Goal: Use online tool/utility: Use online tool/utility

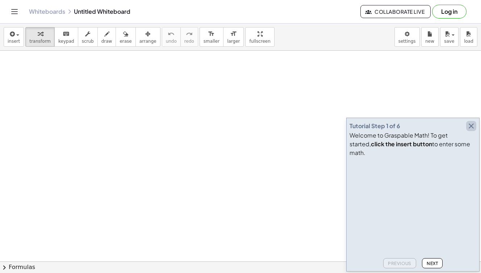
click at [472, 130] on icon "button" at bounding box center [471, 126] width 9 height 9
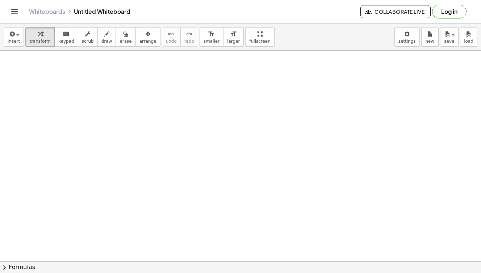
drag, startPoint x: 60, startPoint y: 85, endPoint x: 55, endPoint y: 104, distance: 19.9
click at [104, 41] on span "draw" at bounding box center [106, 41] width 11 height 5
drag, startPoint x: 56, startPoint y: 99, endPoint x: 66, endPoint y: 111, distance: 15.7
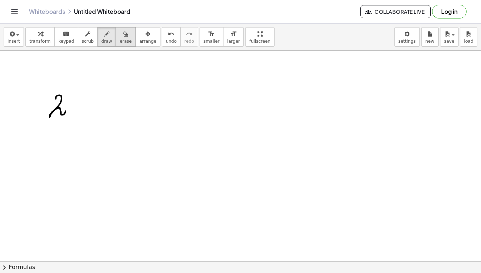
click at [125, 34] on div "button" at bounding box center [125, 33] width 12 height 9
drag, startPoint x: 58, startPoint y: 94, endPoint x: 54, endPoint y: 123, distance: 29.5
click at [104, 31] on icon "button" at bounding box center [106, 34] width 5 height 9
drag, startPoint x: 72, startPoint y: 73, endPoint x: 56, endPoint y: 103, distance: 33.7
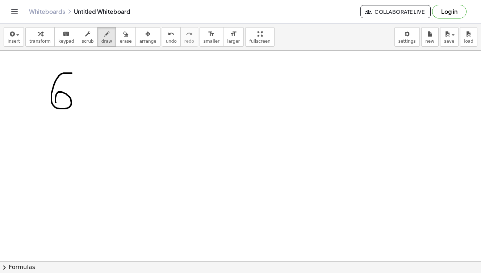
click at [58, 86] on div at bounding box center [240, 220] width 481 height 468
drag, startPoint x: 58, startPoint y: 86, endPoint x: 62, endPoint y: 104, distance: 18.6
click at [62, 104] on div at bounding box center [240, 220] width 481 height 468
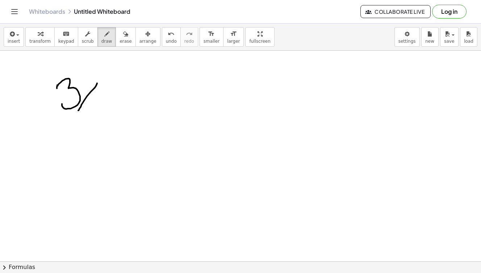
drag, startPoint x: 97, startPoint y: 84, endPoint x: 78, endPoint y: 110, distance: 31.9
click at [78, 110] on div at bounding box center [240, 220] width 481 height 468
drag, startPoint x: 84, startPoint y: 84, endPoint x: 104, endPoint y: 109, distance: 31.7
click at [104, 109] on div at bounding box center [240, 220] width 481 height 468
drag, startPoint x: 110, startPoint y: 95, endPoint x: 126, endPoint y: 95, distance: 16.7
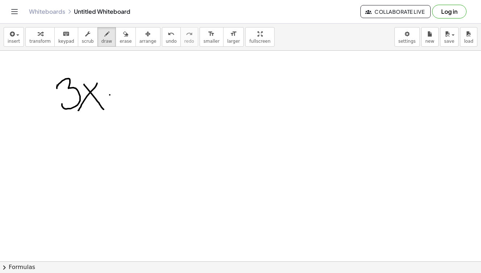
click at [126, 95] on div at bounding box center [240, 220] width 481 height 468
drag, startPoint x: 114, startPoint y: 84, endPoint x: 116, endPoint y: 108, distance: 24.0
click at [116, 108] on div at bounding box center [240, 220] width 481 height 468
drag, startPoint x: 137, startPoint y: 85, endPoint x: 149, endPoint y: 90, distance: 12.6
click at [149, 93] on div at bounding box center [240, 220] width 481 height 468
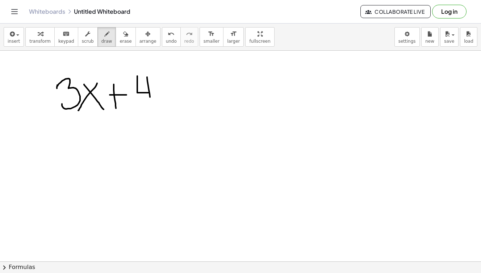
drag, startPoint x: 149, startPoint y: 90, endPoint x: 150, endPoint y: 102, distance: 12.0
click at [150, 102] on div at bounding box center [240, 220] width 481 height 468
drag, startPoint x: 163, startPoint y: 85, endPoint x: 179, endPoint y: 85, distance: 15.9
click at [179, 85] on div at bounding box center [240, 220] width 481 height 468
drag, startPoint x: 166, startPoint y: 87, endPoint x: 183, endPoint y: 87, distance: 16.7
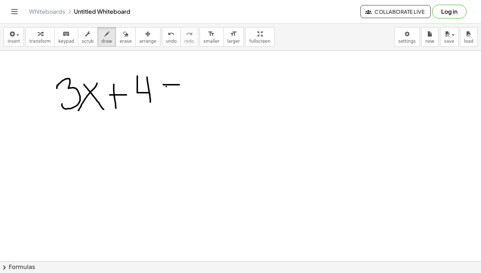
click at [183, 87] on div at bounding box center [240, 220] width 481 height 468
drag, startPoint x: 195, startPoint y: 72, endPoint x: 216, endPoint y: 101, distance: 35.5
click at [216, 101] on div at bounding box center [240, 220] width 481 height 468
drag, startPoint x: 234, startPoint y: 83, endPoint x: 218, endPoint y: 105, distance: 27.5
click at [218, 105] on div at bounding box center [240, 220] width 481 height 468
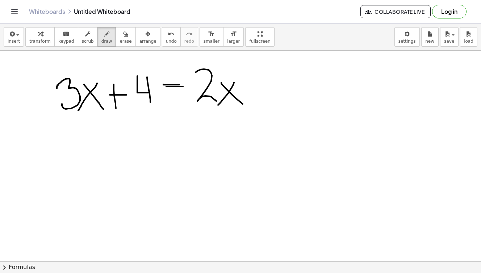
drag, startPoint x: 221, startPoint y: 83, endPoint x: 245, endPoint y: 106, distance: 33.3
click at [245, 106] on div at bounding box center [240, 220] width 481 height 468
drag, startPoint x: 251, startPoint y: 85, endPoint x: 280, endPoint y: 85, distance: 29.0
click at [280, 85] on div at bounding box center [240, 220] width 481 height 468
click at [295, 73] on div at bounding box center [240, 220] width 481 height 468
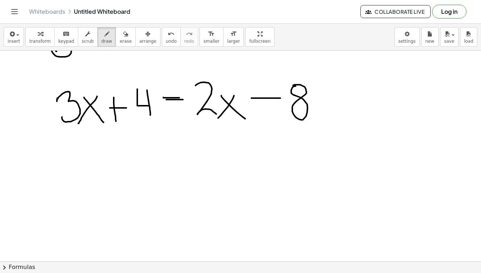
scroll to position [52, 0]
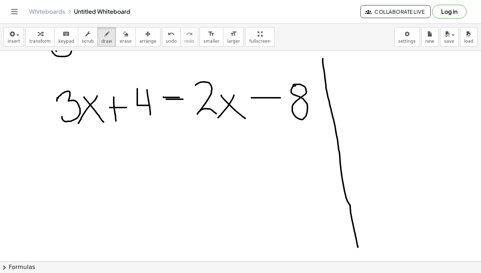
drag, startPoint x: 323, startPoint y: 59, endPoint x: 358, endPoint y: 247, distance: 191.9
click at [358, 247] on div at bounding box center [240, 233] width 481 height 468
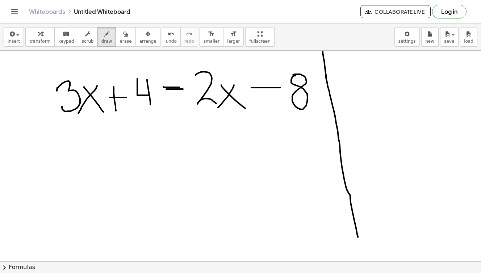
scroll to position [61, 0]
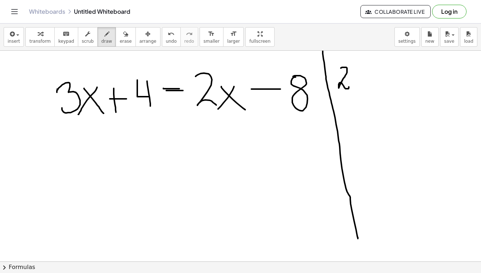
drag, startPoint x: 341, startPoint y: 68, endPoint x: 349, endPoint y: 84, distance: 18.1
click at [349, 84] on div at bounding box center [240, 224] width 481 height 468
click at [359, 79] on div at bounding box center [240, 224] width 481 height 468
drag, startPoint x: 366, startPoint y: 64, endPoint x: 375, endPoint y: 85, distance: 22.7
click at [375, 85] on div at bounding box center [240, 224] width 481 height 468
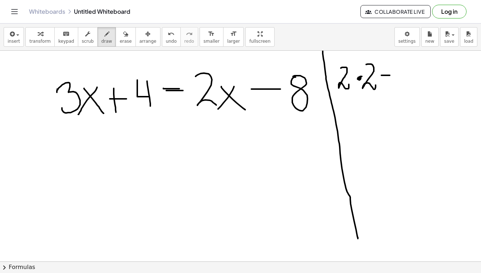
drag, startPoint x: 382, startPoint y: 75, endPoint x: 390, endPoint y: 75, distance: 8.0
click at [390, 75] on div at bounding box center [240, 224] width 481 height 468
drag, startPoint x: 380, startPoint y: 78, endPoint x: 392, endPoint y: 78, distance: 11.6
click at [392, 78] on div at bounding box center [240, 224] width 481 height 468
drag, startPoint x: 401, startPoint y: 66, endPoint x: 408, endPoint y: 77, distance: 13.0
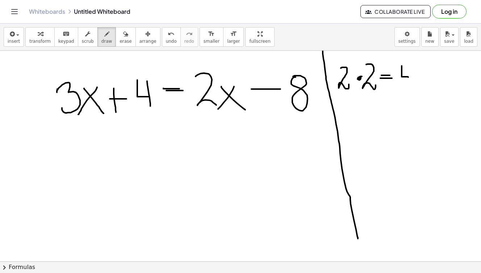
click at [408, 77] on div at bounding box center [240, 224] width 481 height 468
drag, startPoint x: 407, startPoint y: 67, endPoint x: 407, endPoint y: 83, distance: 15.6
click at [407, 83] on div at bounding box center [240, 224] width 481 height 468
drag, startPoint x: 341, startPoint y: 106, endPoint x: 349, endPoint y: 123, distance: 19.2
click at [349, 123] on div at bounding box center [240, 224] width 481 height 468
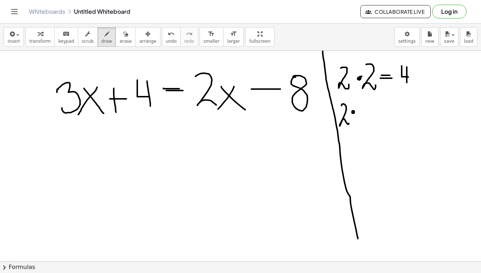
click at [353, 112] on div at bounding box center [240, 224] width 481 height 468
drag, startPoint x: 362, startPoint y: 105, endPoint x: 366, endPoint y: 118, distance: 13.1
click at [366, 118] on div at bounding box center [240, 224] width 481 height 468
drag, startPoint x: 387, startPoint y: 110, endPoint x: 395, endPoint y: 110, distance: 8.3
click at [395, 110] on div at bounding box center [240, 224] width 481 height 468
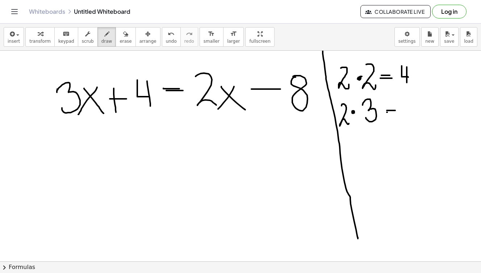
drag, startPoint x: 387, startPoint y: 112, endPoint x: 391, endPoint y: 112, distance: 4.7
click at [391, 112] on div at bounding box center [240, 224] width 481 height 468
drag, startPoint x: 408, startPoint y: 104, endPoint x: 407, endPoint y: 122, distance: 18.1
click at [407, 122] on div at bounding box center [240, 224] width 481 height 468
drag, startPoint x: 354, startPoint y: 152, endPoint x: 362, endPoint y: 163, distance: 13.3
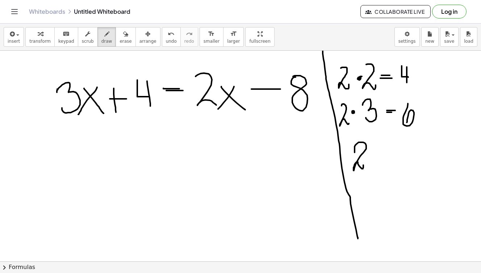
click at [362, 163] on div at bounding box center [240, 224] width 481 height 468
drag, startPoint x: 377, startPoint y: 147, endPoint x: 371, endPoint y: 165, distance: 19.5
click at [371, 165] on div at bounding box center [240, 224] width 481 height 468
drag, startPoint x: 370, startPoint y: 146, endPoint x: 384, endPoint y: 164, distance: 23.0
click at [384, 164] on div at bounding box center [240, 224] width 481 height 468
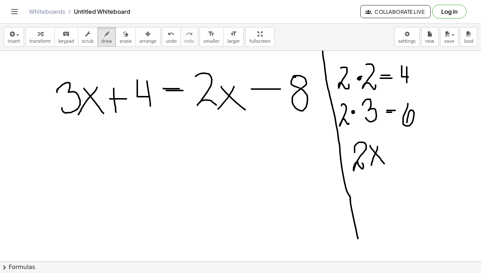
drag, startPoint x: 384, startPoint y: 152, endPoint x: 394, endPoint y: 152, distance: 9.4
click at [394, 152] on div at bounding box center [240, 224] width 481 height 468
drag, startPoint x: 382, startPoint y: 156, endPoint x: 401, endPoint y: 157, distance: 18.8
click at [401, 157] on div at bounding box center [240, 224] width 481 height 468
drag, startPoint x: 409, startPoint y: 143, endPoint x: 414, endPoint y: 159, distance: 15.9
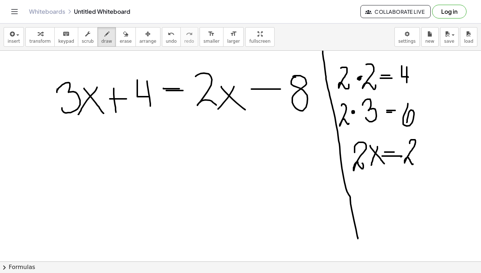
click at [414, 159] on div at bounding box center [240, 224] width 481 height 468
click at [422, 150] on div at bounding box center [240, 224] width 481 height 468
drag, startPoint x: 437, startPoint y: 141, endPoint x: 430, endPoint y: 161, distance: 20.9
click at [430, 161] on div at bounding box center [240, 224] width 481 height 468
drag, startPoint x: 429, startPoint y: 142, endPoint x: 444, endPoint y: 160, distance: 23.6
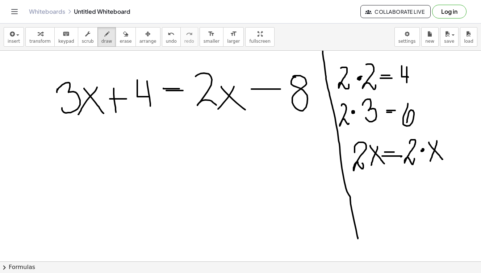
click at [444, 160] on div at bounding box center [240, 224] width 481 height 468
click at [422, 148] on div at bounding box center [240, 224] width 481 height 468
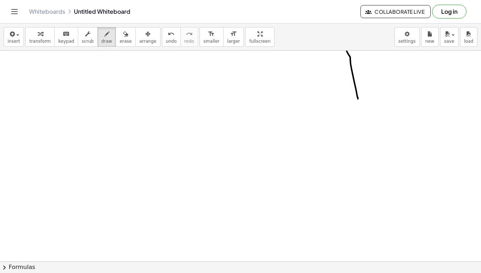
scroll to position [200, 0]
drag, startPoint x: 95, startPoint y: 103, endPoint x: 102, endPoint y: 125, distance: 22.9
click at [102, 125] on div at bounding box center [240, 84] width 481 height 468
drag, startPoint x: 118, startPoint y: 104, endPoint x: 108, endPoint y: 119, distance: 18.5
click at [108, 119] on div at bounding box center [240, 84] width 481 height 468
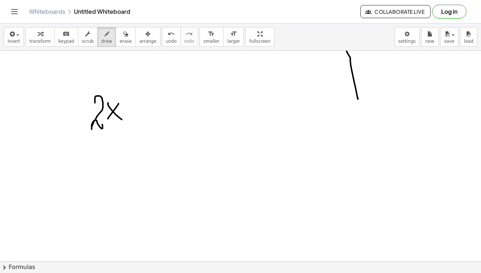
drag, startPoint x: 108, startPoint y: 103, endPoint x: 122, endPoint y: 119, distance: 21.6
click at [122, 119] on div at bounding box center [240, 84] width 481 height 468
drag, startPoint x: 131, startPoint y: 108, endPoint x: 138, endPoint y: 108, distance: 6.5
click at [138, 108] on div at bounding box center [240, 84] width 481 height 468
drag, startPoint x: 131, startPoint y: 110, endPoint x: 140, endPoint y: 110, distance: 9.4
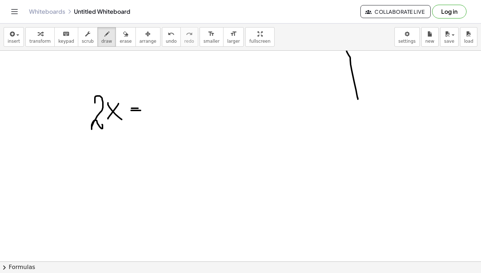
click at [140, 110] on div at bounding box center [240, 84] width 481 height 468
drag, startPoint x: 159, startPoint y: 93, endPoint x: 151, endPoint y: 120, distance: 27.6
click at [151, 120] on div at bounding box center [240, 84] width 481 height 468
drag, startPoint x: 85, startPoint y: 158, endPoint x: 94, endPoint y: 172, distance: 16.3
click at [94, 172] on div at bounding box center [240, 84] width 481 height 468
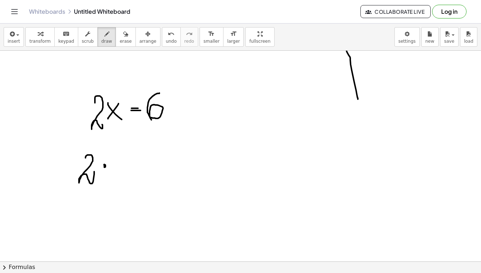
click at [104, 166] on div at bounding box center [240, 84] width 481 height 468
drag, startPoint x: 114, startPoint y: 159, endPoint x: 115, endPoint y: 174, distance: 15.6
click at [115, 174] on div at bounding box center [240, 84] width 481 height 468
drag, startPoint x: 134, startPoint y: 163, endPoint x: 144, endPoint y: 163, distance: 10.1
click at [144, 163] on div at bounding box center [240, 84] width 481 height 468
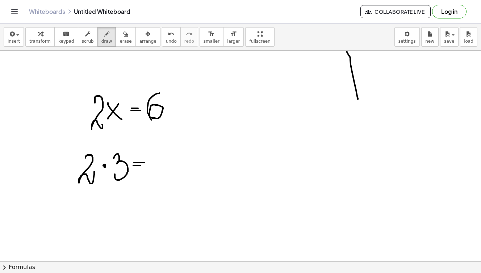
drag, startPoint x: 133, startPoint y: 165, endPoint x: 140, endPoint y: 165, distance: 6.9
click at [140, 165] on div at bounding box center [240, 84] width 481 height 468
drag, startPoint x: 163, startPoint y: 150, endPoint x: 160, endPoint y: 173, distance: 23.3
click at [160, 173] on div at bounding box center [240, 84] width 481 height 468
click at [123, 35] on icon "button" at bounding box center [125, 34] width 5 height 9
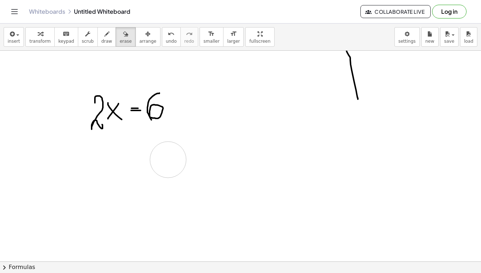
drag, startPoint x: 120, startPoint y: 148, endPoint x: 167, endPoint y: 160, distance: 48.0
click at [167, 160] on div at bounding box center [240, 84] width 481 height 468
click at [105, 35] on icon "button" at bounding box center [106, 34] width 5 height 9
click at [106, 112] on div at bounding box center [240, 84] width 481 height 468
drag, startPoint x: 248, startPoint y: 102, endPoint x: 253, endPoint y: 115, distance: 14.4
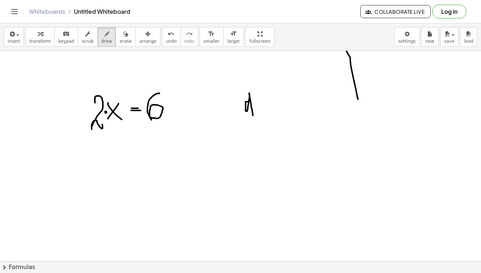
click at [253, 115] on div at bounding box center [240, 84] width 481 height 468
drag, startPoint x: 256, startPoint y: 108, endPoint x: 265, endPoint y: 109, distance: 9.8
click at [265, 109] on div at bounding box center [240, 84] width 481 height 468
drag, startPoint x: 268, startPoint y: 83, endPoint x: 270, endPoint y: 106, distance: 23.3
click at [270, 106] on div at bounding box center [240, 84] width 481 height 468
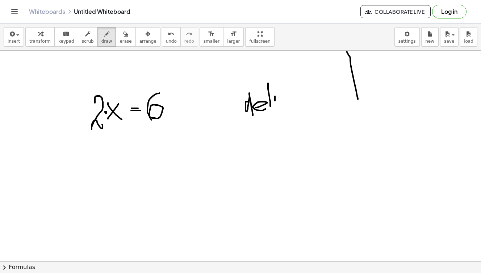
drag, startPoint x: 275, startPoint y: 96, endPoint x: 275, endPoint y: 105, distance: 8.3
click at [275, 105] on div at bounding box center [240, 84] width 481 height 468
click at [273, 88] on div at bounding box center [240, 84] width 481 height 468
drag, startPoint x: 280, startPoint y: 94, endPoint x: 287, endPoint y: 101, distance: 9.2
click at [287, 101] on div at bounding box center [240, 84] width 481 height 468
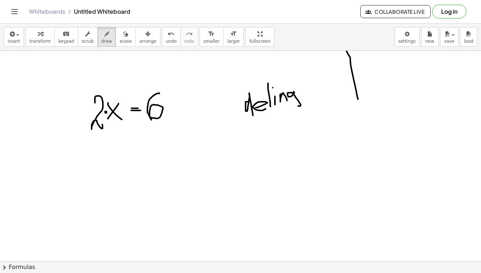
drag, startPoint x: 294, startPoint y: 93, endPoint x: 298, endPoint y: 101, distance: 8.9
click at [298, 101] on div at bounding box center [240, 84] width 481 height 468
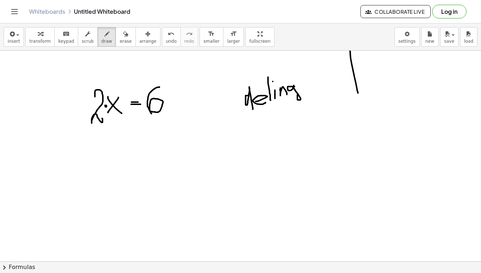
scroll to position [206, 0]
click at [69, 121] on div at bounding box center [240, 79] width 481 height 468
drag, startPoint x: 68, startPoint y: 124, endPoint x: 118, endPoint y: 123, distance: 49.6
click at [118, 123] on div at bounding box center [240, 79] width 481 height 468
drag, startPoint x: 146, startPoint y: 119, endPoint x: 171, endPoint y: 118, distance: 25.0
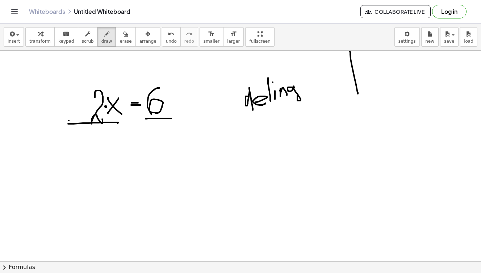
click at [171, 118] on div at bounding box center [240, 79] width 481 height 468
drag, startPoint x: 89, startPoint y: 135, endPoint x: 98, endPoint y: 143, distance: 11.8
click at [98, 143] on div at bounding box center [240, 79] width 481 height 468
drag, startPoint x: 152, startPoint y: 129, endPoint x: 167, endPoint y: 138, distance: 18.4
click at [167, 138] on div at bounding box center [240, 79] width 481 height 468
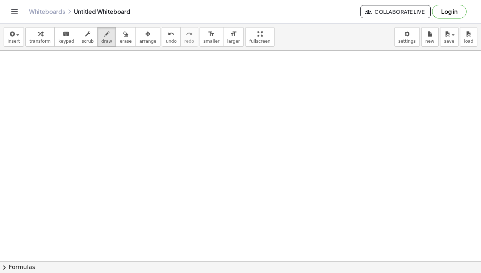
scroll to position [317, 0]
click at [96, 115] on div at bounding box center [240, 50] width 481 height 632
click at [159, 109] on div at bounding box center [240, 50] width 481 height 632
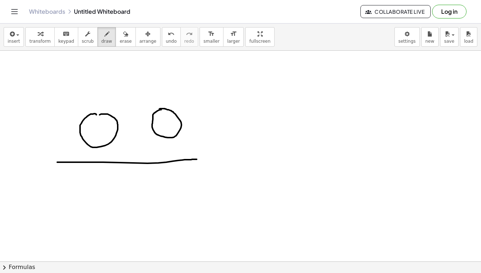
drag, startPoint x: 57, startPoint y: 162, endPoint x: 197, endPoint y: 159, distance: 139.4
click at [197, 159] on div at bounding box center [240, 50] width 481 height 632
drag, startPoint x: 104, startPoint y: 181, endPoint x: 104, endPoint y: 185, distance: 4.0
click at [104, 185] on div at bounding box center [240, 50] width 481 height 632
drag, startPoint x: 108, startPoint y: 199, endPoint x: 109, endPoint y: 217, distance: 18.5
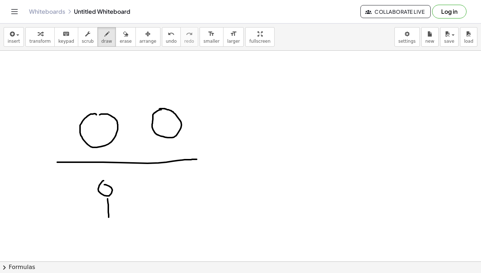
click at [109, 217] on div at bounding box center [240, 50] width 481 height 632
drag, startPoint x: 108, startPoint y: 200, endPoint x: 102, endPoint y: 210, distance: 11.1
click at [102, 210] on div at bounding box center [240, 50] width 481 height 632
drag, startPoint x: 107, startPoint y: 197, endPoint x: 114, endPoint y: 201, distance: 7.9
click at [114, 201] on div at bounding box center [240, 50] width 481 height 632
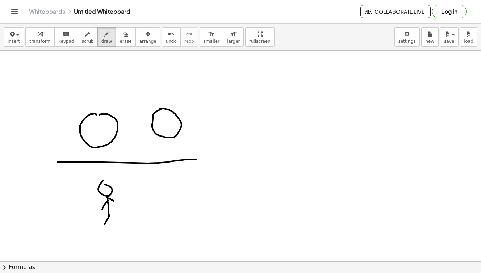
drag, startPoint x: 109, startPoint y: 215, endPoint x: 105, endPoint y: 224, distance: 10.5
click at [105, 224] on div at bounding box center [240, 50] width 481 height 632
drag, startPoint x: 109, startPoint y: 215, endPoint x: 120, endPoint y: 224, distance: 14.0
click at [120, 224] on div at bounding box center [240, 50] width 481 height 632
click at [177, 186] on div at bounding box center [240, 50] width 481 height 632
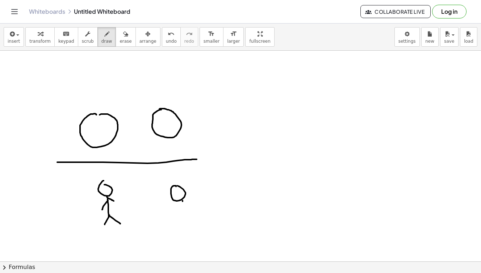
drag, startPoint x: 182, startPoint y: 201, endPoint x: 182, endPoint y: 217, distance: 16.3
click at [182, 217] on div at bounding box center [240, 50] width 481 height 632
drag, startPoint x: 181, startPoint y: 200, endPoint x: 171, endPoint y: 212, distance: 15.7
click at [171, 212] on div at bounding box center [240, 50] width 481 height 632
drag, startPoint x: 182, startPoint y: 197, endPoint x: 197, endPoint y: 201, distance: 15.3
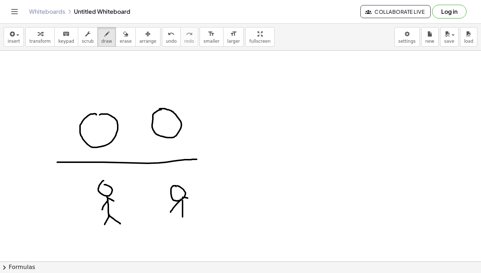
click at [197, 201] on div at bounding box center [240, 50] width 481 height 632
drag, startPoint x: 182, startPoint y: 217, endPoint x: 178, endPoint y: 227, distance: 10.9
click at [178, 227] on div at bounding box center [240, 50] width 481 height 632
drag, startPoint x: 184, startPoint y: 216, endPoint x: 197, endPoint y: 227, distance: 17.0
click at [197, 227] on div at bounding box center [240, 50] width 481 height 632
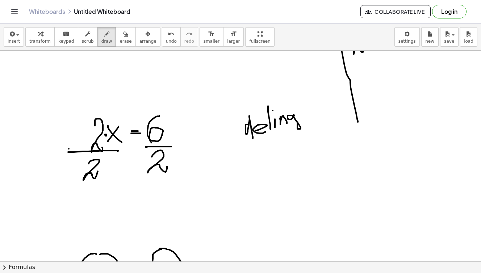
scroll to position [197, 0]
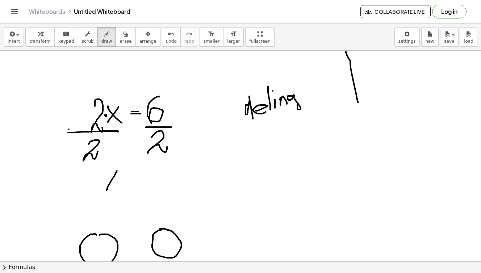
drag, startPoint x: 117, startPoint y: 171, endPoint x: 106, endPoint y: 190, distance: 22.2
click at [106, 190] on div at bounding box center [240, 170] width 481 height 632
drag, startPoint x: 106, startPoint y: 168, endPoint x: 121, endPoint y: 190, distance: 26.1
click at [121, 190] on div at bounding box center [240, 170] width 481 height 632
drag, startPoint x: 93, startPoint y: 167, endPoint x: 93, endPoint y: 189, distance: 22.1
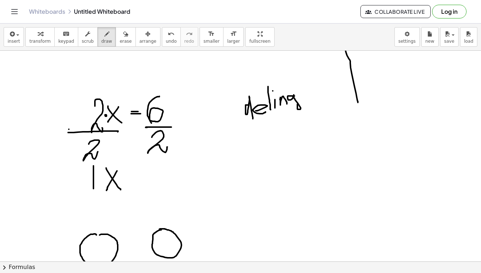
click at [93, 189] on div at bounding box center [240, 170] width 481 height 632
click at [99, 178] on div at bounding box center [240, 170] width 481 height 632
click at [118, 38] on button "erase" at bounding box center [125, 37] width 20 height 20
drag, startPoint x: 93, startPoint y: 163, endPoint x: 93, endPoint y: 179, distance: 15.6
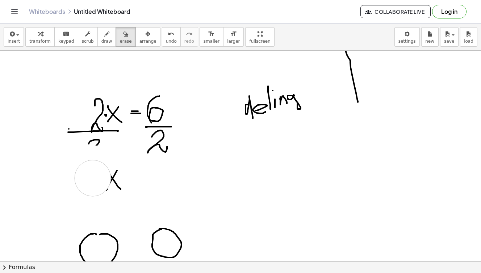
click at [93, 179] on div at bounding box center [240, 169] width 481 height 632
click at [104, 31] on icon "button" at bounding box center [106, 34] width 5 height 9
drag, startPoint x: 87, startPoint y: 142, endPoint x: 96, endPoint y: 158, distance: 18.5
click at [96, 158] on div at bounding box center [240, 169] width 481 height 632
drag, startPoint x: 115, startPoint y: 170, endPoint x: 105, endPoint y: 193, distance: 24.9
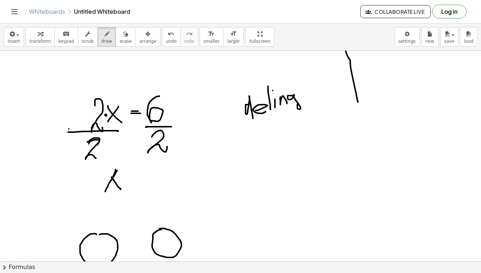
click at [105, 193] on div at bounding box center [240, 169] width 481 height 632
drag, startPoint x: 114, startPoint y: 181, endPoint x: 120, endPoint y: 189, distance: 9.8
click at [120, 189] on div at bounding box center [240, 169] width 481 height 632
drag, startPoint x: 126, startPoint y: 171, endPoint x: 140, endPoint y: 171, distance: 13.8
click at [140, 171] on div at bounding box center [240, 169] width 481 height 632
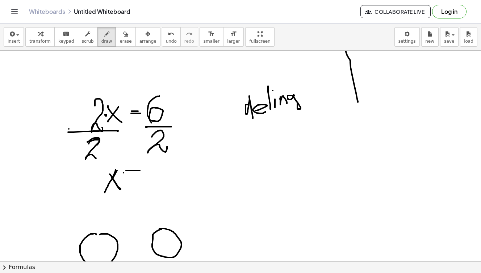
drag, startPoint x: 123, startPoint y: 173, endPoint x: 140, endPoint y: 173, distance: 17.0
click at [140, 173] on div at bounding box center [240, 169] width 481 height 632
drag, startPoint x: 153, startPoint y: 165, endPoint x: 154, endPoint y: 180, distance: 15.2
click at [154, 180] on div at bounding box center [240, 169] width 481 height 632
drag, startPoint x: 93, startPoint y: 189, endPoint x: 194, endPoint y: 189, distance: 101.4
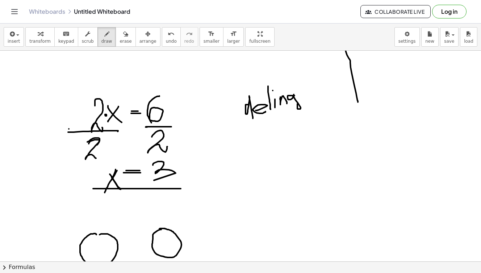
click at [194, 189] on div at bounding box center [240, 169] width 481 height 632
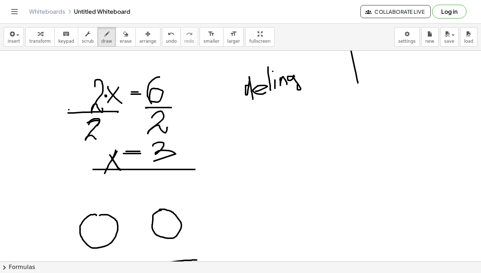
scroll to position [216, 0]
click at [123, 33] on icon "button" at bounding box center [125, 34] width 5 height 9
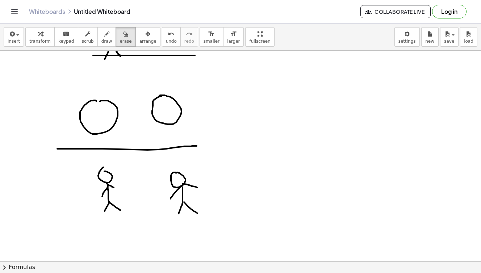
scroll to position [331, 0]
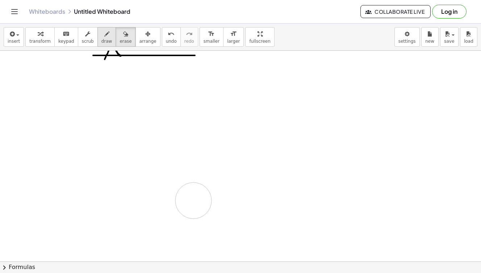
drag, startPoint x: 127, startPoint y: 112, endPoint x: 102, endPoint y: 30, distance: 85.9
click at [193, 199] on div at bounding box center [240, 36] width 481 height 632
click at [104, 31] on icon "button" at bounding box center [106, 34] width 5 height 9
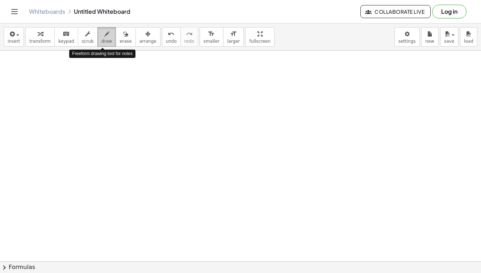
click at [104, 36] on icon "button" at bounding box center [106, 34] width 5 height 9
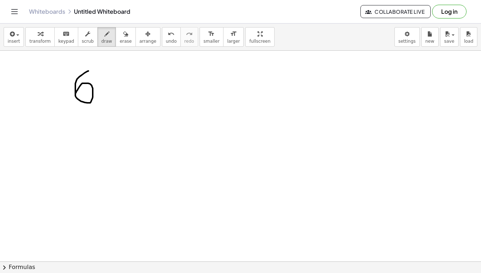
drag, startPoint x: 88, startPoint y: 71, endPoint x: 76, endPoint y: 93, distance: 25.0
click at [76, 93] on div at bounding box center [240, 19] width 481 height 632
drag, startPoint x: 113, startPoint y: 77, endPoint x: 97, endPoint y: 99, distance: 27.0
click at [97, 99] on div at bounding box center [240, 19] width 481 height 632
drag, startPoint x: 97, startPoint y: 69, endPoint x: 119, endPoint y: 94, distance: 32.9
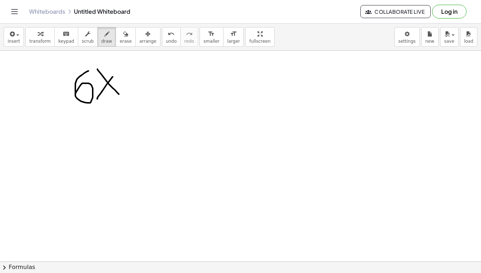
click at [119, 94] on div at bounding box center [240, 19] width 481 height 632
drag, startPoint x: 135, startPoint y: 81, endPoint x: 153, endPoint y: 81, distance: 18.1
click at [153, 81] on div at bounding box center [240, 19] width 481 height 632
drag, startPoint x: 135, startPoint y: 84, endPoint x: 157, endPoint y: 84, distance: 22.1
click at [157, 84] on div at bounding box center [240, 19] width 481 height 632
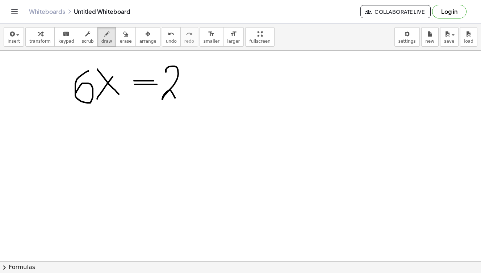
drag, startPoint x: 166, startPoint y: 72, endPoint x: 176, endPoint y: 99, distance: 28.6
click at [176, 99] on div at bounding box center [240, 19] width 481 height 632
drag, startPoint x: 184, startPoint y: 65, endPoint x: 197, endPoint y: 88, distance: 26.4
click at [197, 90] on div at bounding box center [240, 19] width 481 height 632
drag, startPoint x: 193, startPoint y: 73, endPoint x: 195, endPoint y: 101, distance: 27.9
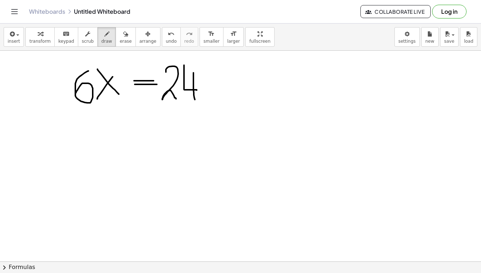
click at [195, 101] on div at bounding box center [240, 19] width 481 height 632
drag, startPoint x: 97, startPoint y: 138, endPoint x: 97, endPoint y: 153, distance: 15.6
click at [97, 153] on div at bounding box center [240, 19] width 481 height 632
drag, startPoint x: 118, startPoint y: 143, endPoint x: 112, endPoint y: 154, distance: 13.0
click at [112, 154] on div at bounding box center [240, 19] width 481 height 632
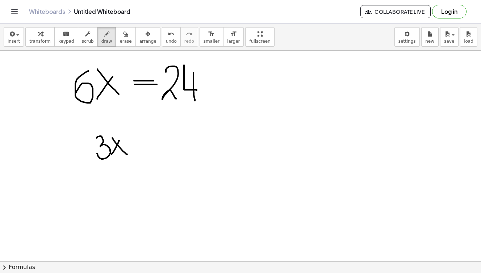
drag, startPoint x: 112, startPoint y: 138, endPoint x: 127, endPoint y: 154, distance: 22.0
click at [127, 154] on div at bounding box center [240, 19] width 481 height 632
click at [119, 33] on div "button" at bounding box center [125, 33] width 12 height 9
drag, startPoint x: 93, startPoint y: 141, endPoint x: 127, endPoint y: 150, distance: 34.8
click at [127, 150] on div at bounding box center [240, 19] width 481 height 632
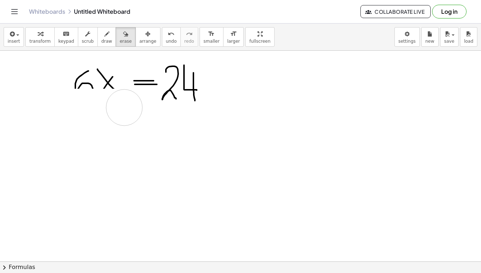
drag, startPoint x: 70, startPoint y: 107, endPoint x: 119, endPoint y: 107, distance: 50.0
click at [119, 107] on div at bounding box center [240, 19] width 481 height 632
click at [104, 35] on icon "button" at bounding box center [106, 34] width 5 height 9
drag, startPoint x: 87, startPoint y: 71, endPoint x: 84, endPoint y: 88, distance: 17.0
click at [84, 88] on div at bounding box center [240, 19] width 481 height 632
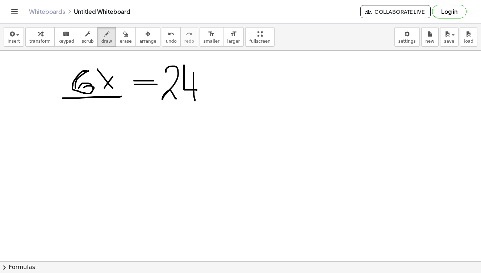
drag, startPoint x: 63, startPoint y: 98, endPoint x: 121, endPoint y: 96, distance: 58.3
click at [121, 96] on div at bounding box center [240, 19] width 481 height 632
drag, startPoint x: 97, startPoint y: 106, endPoint x: 85, endPoint y: 124, distance: 20.9
click at [85, 124] on div at bounding box center [240, 19] width 481 height 632
drag, startPoint x: 154, startPoint y: 103, endPoint x: 206, endPoint y: 103, distance: 51.4
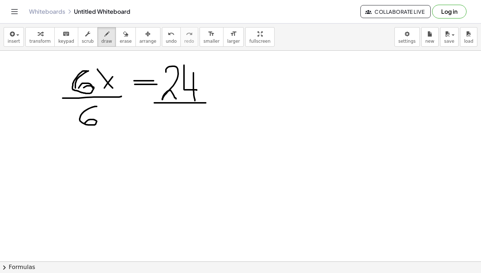
click at [206, 103] on div at bounding box center [240, 19] width 481 height 632
drag, startPoint x: 112, startPoint y: 148, endPoint x: 94, endPoint y: 170, distance: 28.4
click at [94, 170] on div at bounding box center [240, 19] width 481 height 632
drag, startPoint x: 103, startPoint y: 151, endPoint x: 123, endPoint y: 168, distance: 26.2
click at [123, 168] on div at bounding box center [240, 19] width 481 height 632
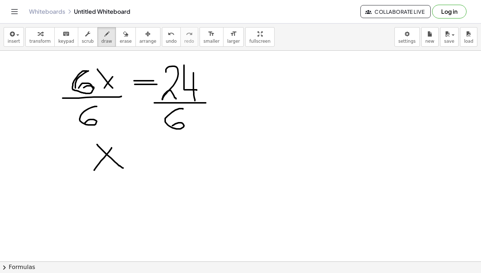
drag, startPoint x: 182, startPoint y: 109, endPoint x: 172, endPoint y: 128, distance: 22.0
click at [172, 128] on div at bounding box center [240, 19] width 481 height 632
drag, startPoint x: 130, startPoint y: 152, endPoint x: 141, endPoint y: 152, distance: 11.6
click at [141, 152] on div at bounding box center [240, 19] width 481 height 632
drag, startPoint x: 127, startPoint y: 156, endPoint x: 152, endPoint y: 156, distance: 25.0
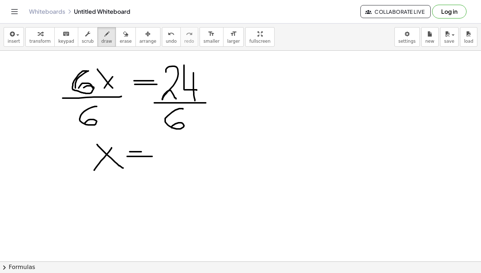
click at [152, 156] on div at bounding box center [240, 19] width 481 height 632
drag, startPoint x: 165, startPoint y: 142, endPoint x: 178, endPoint y: 153, distance: 18.0
click at [178, 153] on div at bounding box center [240, 19] width 481 height 632
drag, startPoint x: 177, startPoint y: 140, endPoint x: 175, endPoint y: 168, distance: 28.0
click at [175, 168] on div at bounding box center [240, 19] width 481 height 632
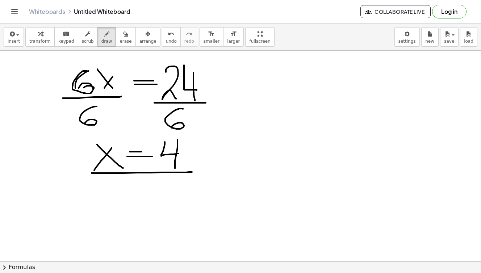
drag, startPoint x: 92, startPoint y: 173, endPoint x: 200, endPoint y: 172, distance: 108.6
click at [200, 172] on div at bounding box center [240, 19] width 481 height 632
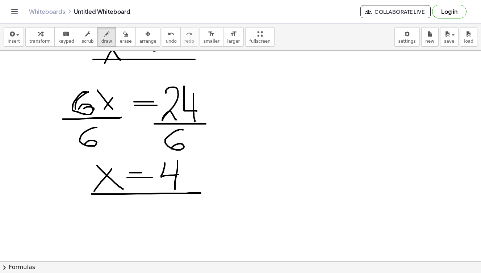
scroll to position [327, 0]
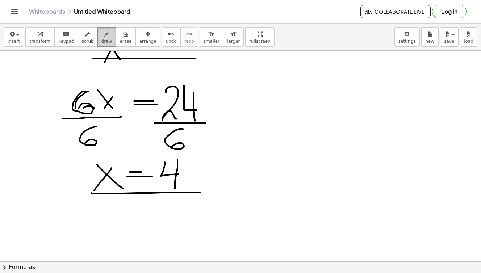
click at [104, 35] on icon "button" at bounding box center [106, 34] width 5 height 9
drag, startPoint x: 154, startPoint y: 153, endPoint x: 159, endPoint y: 152, distance: 4.8
click at [159, 152] on div at bounding box center [240, 39] width 481 height 632
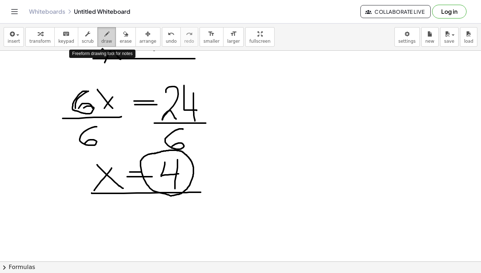
click at [104, 39] on span "draw" at bounding box center [106, 41] width 11 height 5
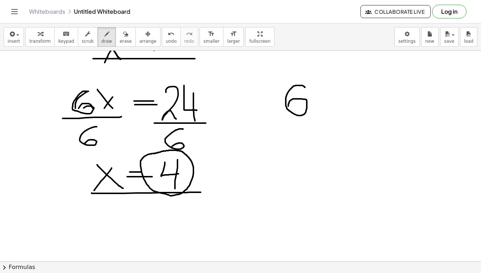
drag, startPoint x: 305, startPoint y: 87, endPoint x: 288, endPoint y: 106, distance: 25.1
click at [288, 106] on div at bounding box center [240, 39] width 481 height 632
click at [313, 97] on div at bounding box center [240, 39] width 481 height 632
drag, startPoint x: 325, startPoint y: 81, endPoint x: 338, endPoint y: 96, distance: 19.5
click at [338, 96] on div at bounding box center [240, 39] width 481 height 632
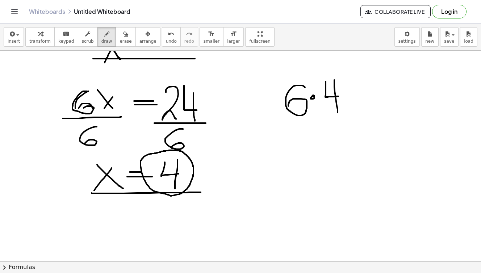
drag, startPoint x: 334, startPoint y: 80, endPoint x: 337, endPoint y: 113, distance: 33.1
click at [337, 113] on div at bounding box center [240, 39] width 481 height 632
drag, startPoint x: 344, startPoint y: 93, endPoint x: 357, endPoint y: 93, distance: 12.7
click at [357, 93] on div at bounding box center [240, 39] width 481 height 632
drag, startPoint x: 352, startPoint y: 98, endPoint x: 358, endPoint y: 98, distance: 5.4
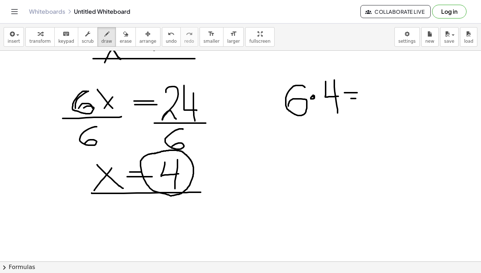
click at [358, 98] on div at bounding box center [240, 39] width 481 height 632
drag, startPoint x: 371, startPoint y: 85, endPoint x: 381, endPoint y: 108, distance: 24.6
click at [381, 108] on div at bounding box center [240, 39] width 481 height 632
drag, startPoint x: 393, startPoint y: 77, endPoint x: 401, endPoint y: 97, distance: 22.3
click at [401, 98] on div at bounding box center [240, 39] width 481 height 632
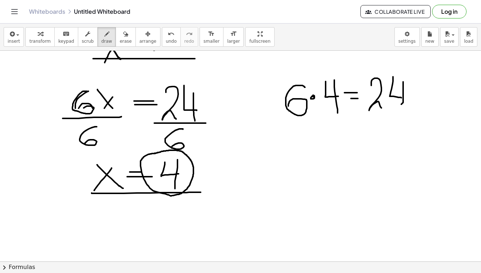
drag, startPoint x: 403, startPoint y: 82, endPoint x: 401, endPoint y: 104, distance: 22.5
click at [401, 104] on div at bounding box center [240, 39] width 481 height 632
drag, startPoint x: 402, startPoint y: 103, endPoint x: 402, endPoint y: 113, distance: 9.8
click at [402, 113] on div at bounding box center [240, 39] width 481 height 632
drag, startPoint x: 274, startPoint y: 118, endPoint x: 431, endPoint y: 119, distance: 157.1
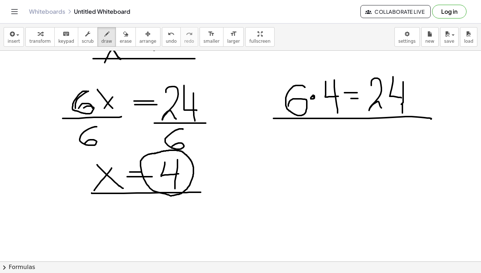
click at [431, 119] on div at bounding box center [240, 39] width 481 height 632
drag, startPoint x: 271, startPoint y: 67, endPoint x: 421, endPoint y: 126, distance: 160.7
click at [421, 126] on div at bounding box center [240, 39] width 481 height 632
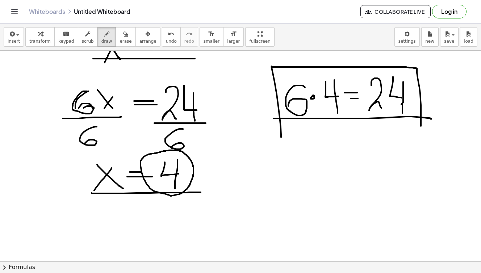
drag, startPoint x: 272, startPoint y: 66, endPoint x: 281, endPoint y: 138, distance: 72.3
click at [281, 138] on div at bounding box center [240, 39] width 481 height 632
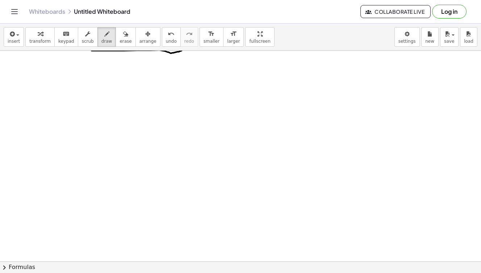
scroll to position [469, 0]
click at [104, 34] on icon "button" at bounding box center [106, 34] width 5 height 9
drag, startPoint x: 79, startPoint y: 64, endPoint x: 98, endPoint y: 110, distance: 50.0
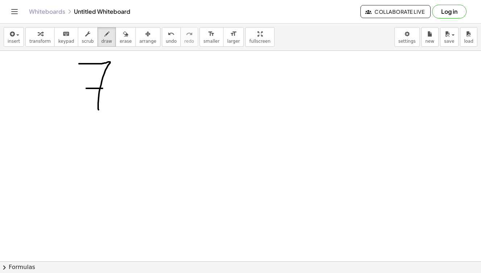
drag, startPoint x: 87, startPoint y: 88, endPoint x: 123, endPoint y: 90, distance: 37.0
drag, startPoint x: 142, startPoint y: 75, endPoint x: 123, endPoint y: 105, distance: 35.0
drag, startPoint x: 121, startPoint y: 69, endPoint x: 149, endPoint y: 106, distance: 46.3
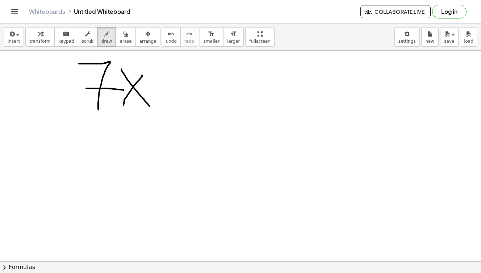
drag, startPoint x: 162, startPoint y: 82, endPoint x: 191, endPoint y: 82, distance: 29.3
drag, startPoint x: 159, startPoint y: 87, endPoint x: 202, endPoint y: 87, distance: 42.7
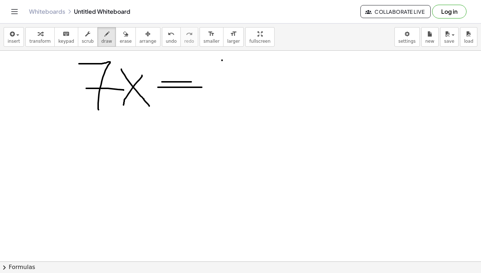
drag, startPoint x: 221, startPoint y: 61, endPoint x: 247, endPoint y: 97, distance: 44.3
drag, startPoint x: 259, startPoint y: 55, endPoint x: 261, endPoint y: 98, distance: 43.1
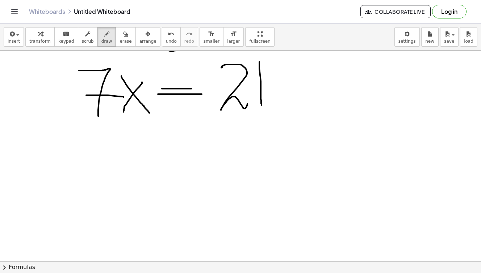
scroll to position [472, 0]
drag, startPoint x: 77, startPoint y: 118, endPoint x: 163, endPoint y: 119, distance: 86.2
click at [163, 119] on div at bounding box center [240, -1] width 481 height 843
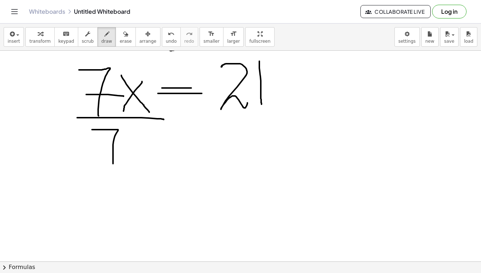
drag, startPoint x: 92, startPoint y: 130, endPoint x: 113, endPoint y: 164, distance: 40.0
click at [113, 164] on div at bounding box center [240, -1] width 481 height 843
drag, startPoint x: 104, startPoint y: 144, endPoint x: 123, endPoint y: 145, distance: 18.8
click at [123, 145] on div at bounding box center [240, -1] width 481 height 843
drag, startPoint x: 155, startPoint y: 178, endPoint x: 131, endPoint y: 205, distance: 36.2
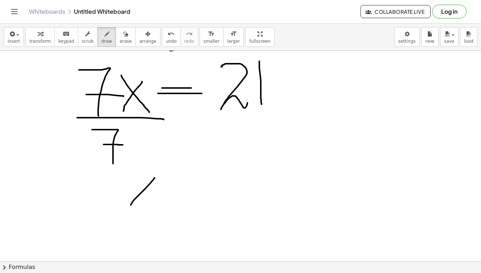
click at [131, 205] on div at bounding box center [240, -1] width 481 height 843
drag, startPoint x: 138, startPoint y: 175, endPoint x: 159, endPoint y: 203, distance: 34.7
click at [159, 203] on div at bounding box center [240, -1] width 481 height 843
drag, startPoint x: 179, startPoint y: 168, endPoint x: 198, endPoint y: 168, distance: 18.8
click at [198, 168] on div at bounding box center [240, -1] width 481 height 843
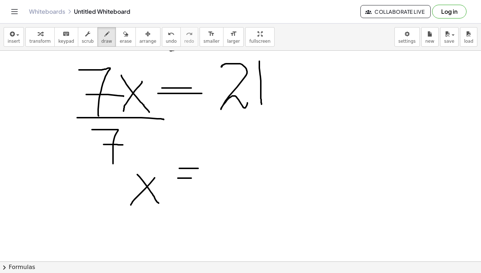
drag, startPoint x: 186, startPoint y: 178, endPoint x: 193, endPoint y: 178, distance: 7.6
click at [193, 178] on div at bounding box center [240, -1] width 481 height 843
drag, startPoint x: 210, startPoint y: 109, endPoint x: 273, endPoint y: 110, distance: 63.7
click at [273, 110] on div at bounding box center [240, -1] width 481 height 843
drag, startPoint x: 233, startPoint y: 118, endPoint x: 252, endPoint y: 140, distance: 29.3
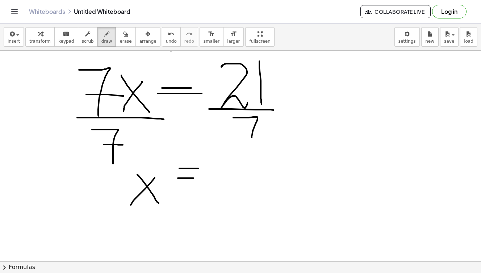
click at [252, 140] on div at bounding box center [240, -1] width 481 height 843
drag, startPoint x: 255, startPoint y: 127, endPoint x: 269, endPoint y: 127, distance: 14.1
click at [269, 127] on div at bounding box center [240, -1] width 481 height 843
drag, startPoint x: 225, startPoint y: 161, endPoint x: 226, endPoint y: 186, distance: 25.4
click at [226, 186] on div at bounding box center [240, -1] width 481 height 843
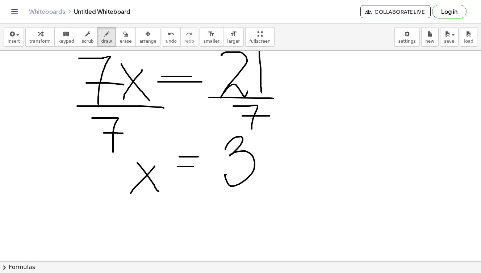
scroll to position [488, 0]
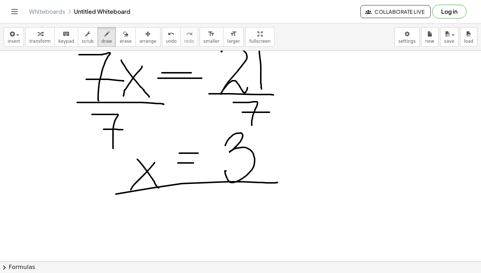
drag, startPoint x: 116, startPoint y: 194, endPoint x: 277, endPoint y: 182, distance: 161.9
drag, startPoint x: 114, startPoint y: 197, endPoint x: 304, endPoint y: 196, distance: 189.7
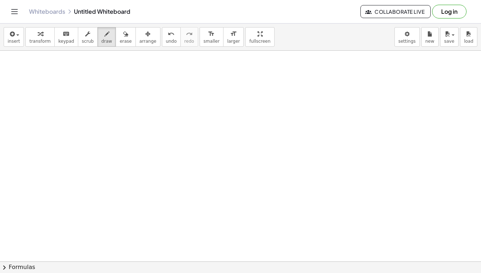
scroll to position [718, 0]
click at [104, 35] on icon "button" at bounding box center [106, 34] width 5 height 9
drag, startPoint x: 102, startPoint y: 84, endPoint x: 79, endPoint y: 121, distance: 43.0
drag, startPoint x: 79, startPoint y: 80, endPoint x: 110, endPoint y: 118, distance: 49.1
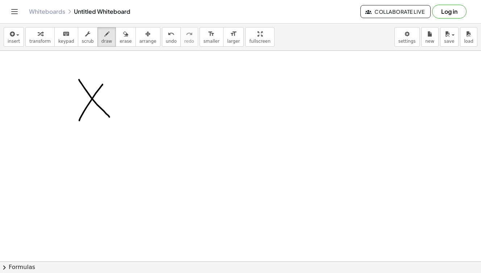
drag, startPoint x: 119, startPoint y: 96, endPoint x: 150, endPoint y: 94, distance: 30.4
drag, startPoint x: 133, startPoint y: 81, endPoint x: 136, endPoint y: 106, distance: 24.9
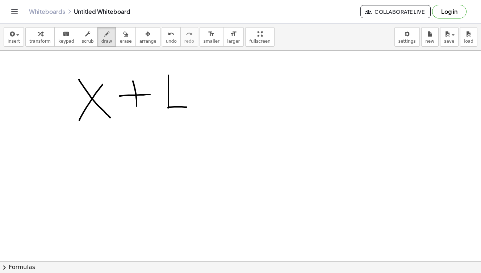
drag, startPoint x: 168, startPoint y: 75, endPoint x: 185, endPoint y: 83, distance: 18.8
drag, startPoint x: 185, startPoint y: 105, endPoint x: 185, endPoint y: 120, distance: 15.2
drag, startPoint x: 205, startPoint y: 96, endPoint x: 223, endPoint y: 95, distance: 18.5
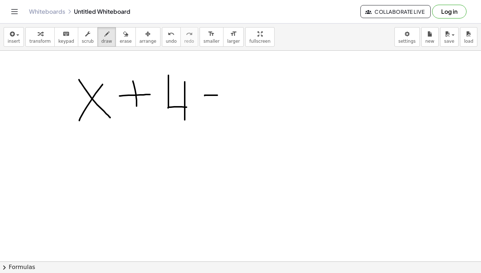
drag, startPoint x: 200, startPoint y: 100, endPoint x: 233, endPoint y: 100, distance: 32.6
drag, startPoint x: 254, startPoint y: 79, endPoint x: 258, endPoint y: 121, distance: 41.4
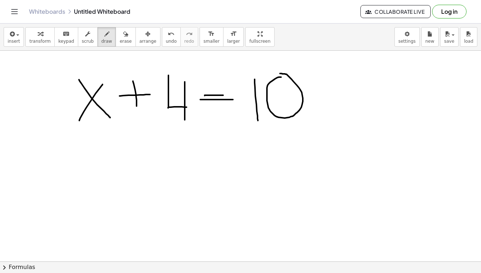
drag, startPoint x: 281, startPoint y: 77, endPoint x: 277, endPoint y: 73, distance: 5.7
drag, startPoint x: 186, startPoint y: 140, endPoint x: 165, endPoint y: 164, distance: 32.3
drag, startPoint x: 169, startPoint y: 135, endPoint x: 192, endPoint y: 166, distance: 38.3
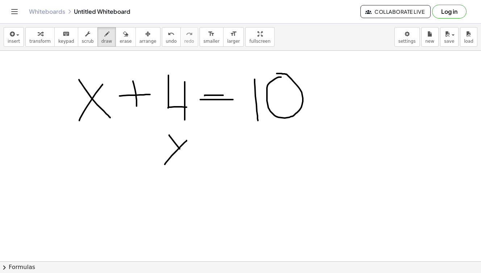
drag, startPoint x: 207, startPoint y: 144, endPoint x: 223, endPoint y: 144, distance: 16.7
drag, startPoint x: 213, startPoint y: 152, endPoint x: 229, endPoint y: 152, distance: 15.6
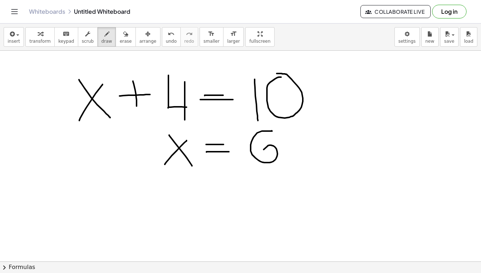
drag, startPoint x: 272, startPoint y: 131, endPoint x: 260, endPoint y: 162, distance: 33.5
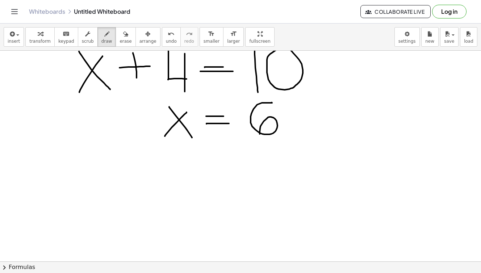
scroll to position [745, 0]
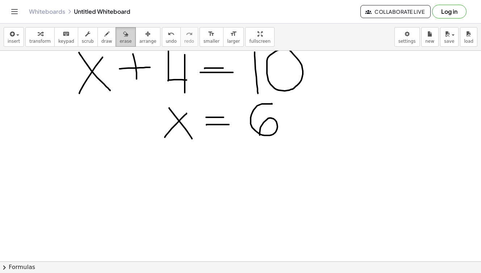
click at [123, 44] on button "erase" at bounding box center [125, 37] width 20 height 20
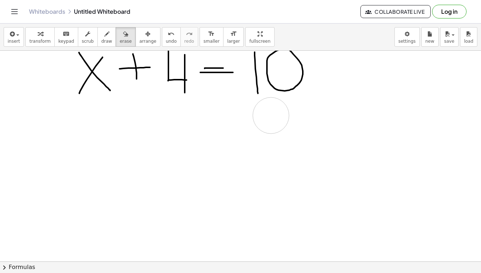
drag, startPoint x: 189, startPoint y: 112, endPoint x: 271, endPoint y: 115, distance: 81.9
click at [101, 41] on span "draw" at bounding box center [106, 41] width 11 height 5
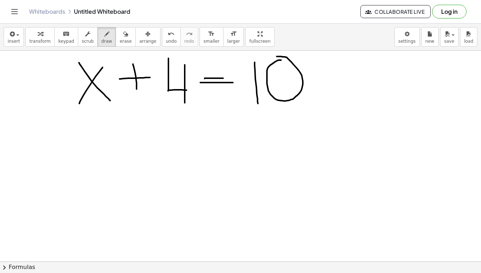
scroll to position [736, 0]
drag, startPoint x: 206, startPoint y: 135, endPoint x: 226, endPoint y: 135, distance: 19.5
drag, startPoint x: 207, startPoint y: 140, endPoint x: 230, endPoint y: 140, distance: 22.8
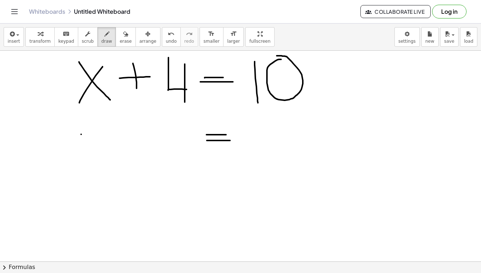
drag, startPoint x: 255, startPoint y: 126, endPoint x: 257, endPoint y: 162, distance: 36.3
drag, startPoint x: 272, startPoint y: 128, endPoint x: 277, endPoint y: 129, distance: 5.3
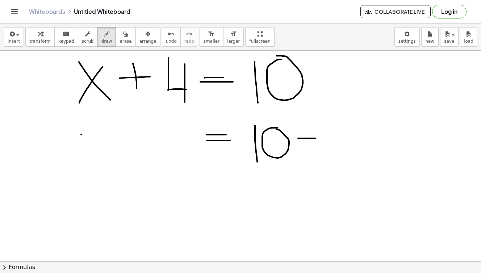
drag, startPoint x: 298, startPoint y: 138, endPoint x: 315, endPoint y: 138, distance: 17.4
drag, startPoint x: 329, startPoint y: 121, endPoint x: 346, endPoint y: 138, distance: 24.1
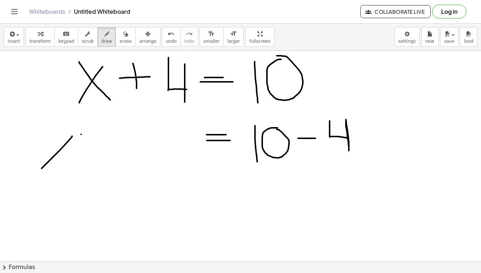
drag, startPoint x: 72, startPoint y: 136, endPoint x: 42, endPoint y: 168, distance: 44.3
drag, startPoint x: 45, startPoint y: 137, endPoint x: 60, endPoint y: 169, distance: 35.3
drag, startPoint x: 68, startPoint y: 155, endPoint x: 88, endPoint y: 153, distance: 19.6
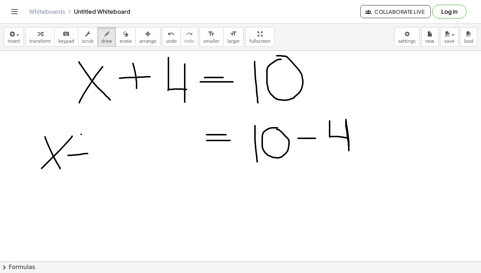
drag, startPoint x: 79, startPoint y: 143, endPoint x: 79, endPoint y: 160, distance: 17.0
drag, startPoint x: 105, startPoint y: 131, endPoint x: 109, endPoint y: 151, distance: 20.7
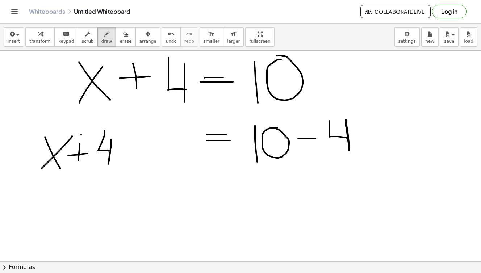
drag, startPoint x: 111, startPoint y: 140, endPoint x: 109, endPoint y: 164, distance: 24.4
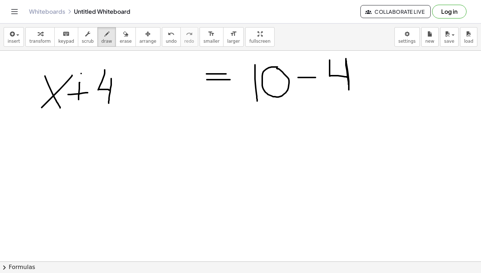
scroll to position [744, 0]
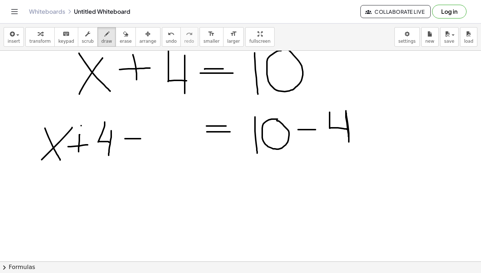
drag, startPoint x: 125, startPoint y: 139, endPoint x: 140, endPoint y: 139, distance: 15.2
drag, startPoint x: 166, startPoint y: 120, endPoint x: 176, endPoint y: 135, distance: 18.5
drag, startPoint x: 177, startPoint y: 121, endPoint x: 172, endPoint y: 154, distance: 33.4
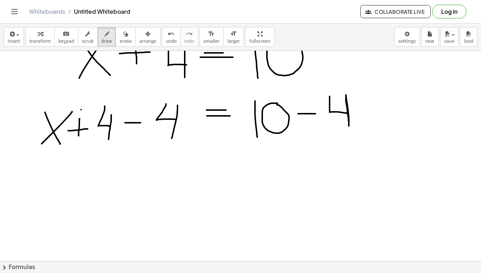
scroll to position [760, 0]
drag, startPoint x: 189, startPoint y: 150, endPoint x: 164, endPoint y: 190, distance: 47.7
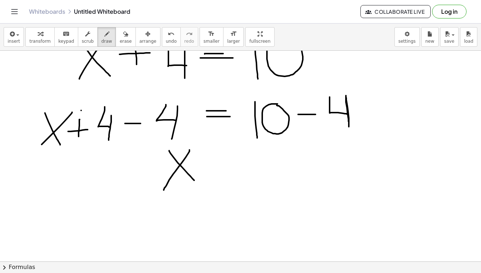
drag, startPoint x: 169, startPoint y: 151, endPoint x: 195, endPoint y: 182, distance: 40.8
drag, startPoint x: 211, startPoint y: 159, endPoint x: 232, endPoint y: 159, distance: 21.0
drag, startPoint x: 212, startPoint y: 163, endPoint x: 230, endPoint y: 163, distance: 17.4
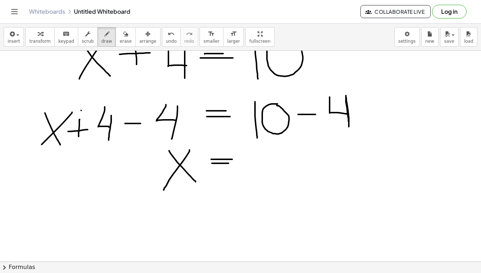
drag, startPoint x: 268, startPoint y: 146, endPoint x: 258, endPoint y: 181, distance: 36.7
drag, startPoint x: 150, startPoint y: 199, endPoint x: 318, endPoint y: 192, distance: 168.5
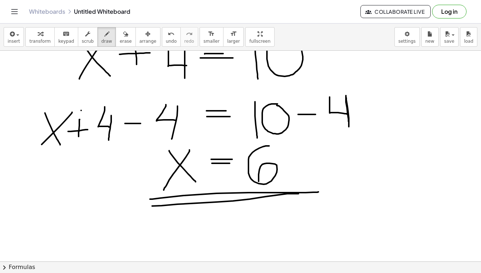
drag, startPoint x: 152, startPoint y: 206, endPoint x: 299, endPoint y: 194, distance: 147.9
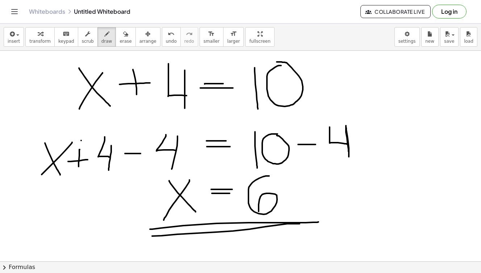
scroll to position [723, 0]
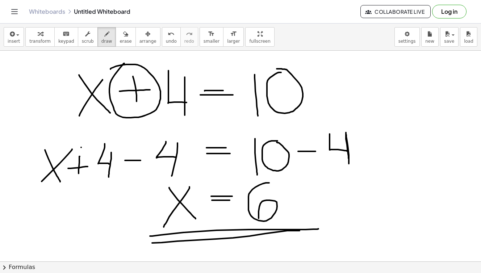
drag, startPoint x: 110, startPoint y: 69, endPoint x: 124, endPoint y: 63, distance: 14.9
drag, startPoint x: 292, startPoint y: 136, endPoint x: 296, endPoint y: 127, distance: 10.4
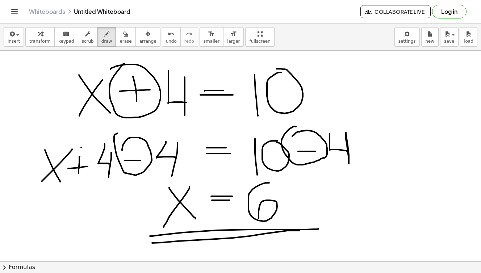
drag, startPoint x: 122, startPoint y: 150, endPoint x: 119, endPoint y: 134, distance: 16.3
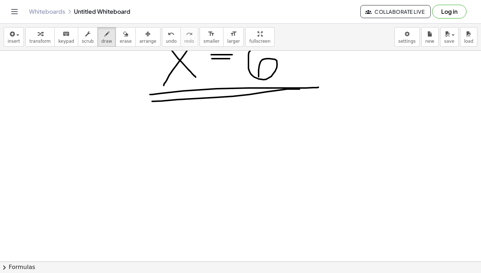
scroll to position [976, 0]
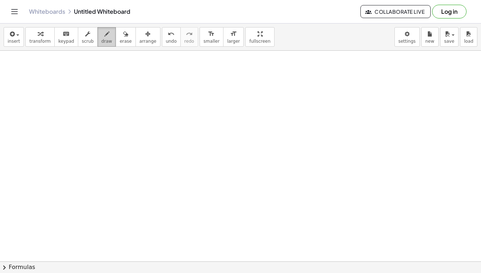
click at [104, 34] on icon "button" at bounding box center [106, 34] width 5 height 9
drag, startPoint x: 111, startPoint y: 94, endPoint x: 86, endPoint y: 101, distance: 25.5
drag, startPoint x: 84, startPoint y: 92, endPoint x: 121, endPoint y: 130, distance: 52.5
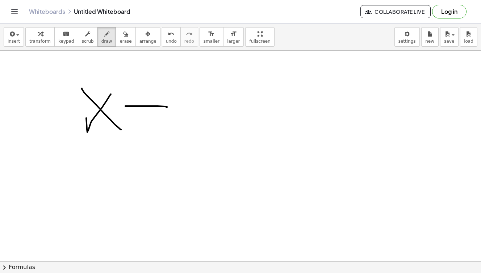
drag, startPoint x: 125, startPoint y: 106, endPoint x: 166, endPoint y: 108, distance: 40.9
drag, startPoint x: 184, startPoint y: 93, endPoint x: 184, endPoint y: 129, distance: 35.5
drag, startPoint x: 214, startPoint y: 94, endPoint x: 210, endPoint y: 98, distance: 5.6
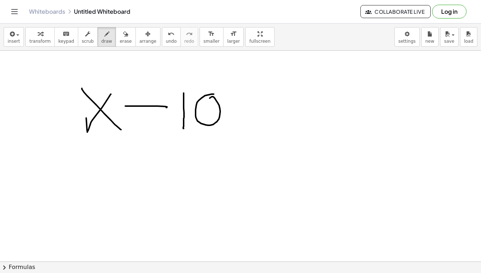
drag, startPoint x: 231, startPoint y: 107, endPoint x: 248, endPoint y: 107, distance: 17.4
drag, startPoint x: 230, startPoint y: 114, endPoint x: 254, endPoint y: 114, distance: 24.3
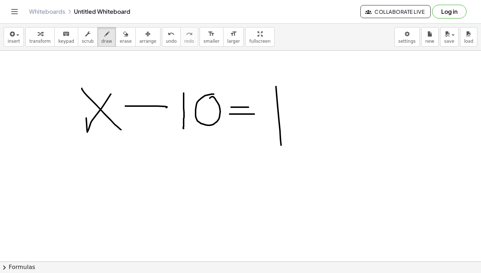
drag, startPoint x: 276, startPoint y: 87, endPoint x: 281, endPoint y: 145, distance: 58.8
drag, startPoint x: 289, startPoint y: 89, endPoint x: 308, endPoint y: 127, distance: 42.1
drag, startPoint x: 302, startPoint y: 97, endPoint x: 303, endPoint y: 148, distance: 51.1
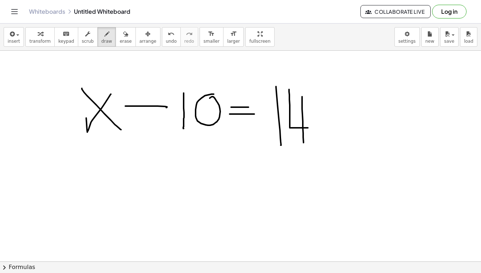
click at [123, 34] on icon "button" at bounding box center [125, 34] width 5 height 9
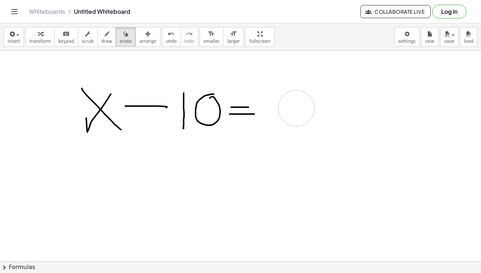
drag, startPoint x: 278, startPoint y: 94, endPoint x: 295, endPoint y: 100, distance: 18.1
click at [104, 35] on icon "button" at bounding box center [106, 34] width 5 height 9
drag, startPoint x: 281, startPoint y: 90, endPoint x: 303, endPoint y: 113, distance: 32.0
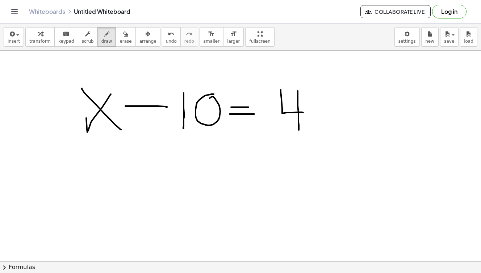
drag, startPoint x: 298, startPoint y: 91, endPoint x: 299, endPoint y: 138, distance: 46.7
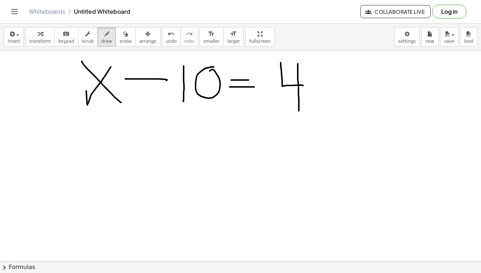
scroll to position [1000, 0]
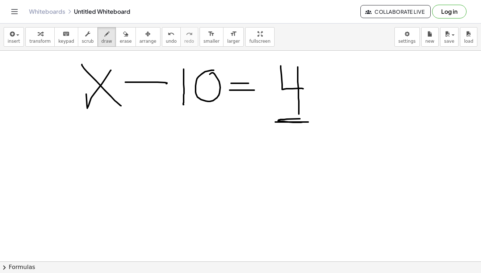
drag, startPoint x: 275, startPoint y: 122, endPoint x: 300, endPoint y: 119, distance: 25.2
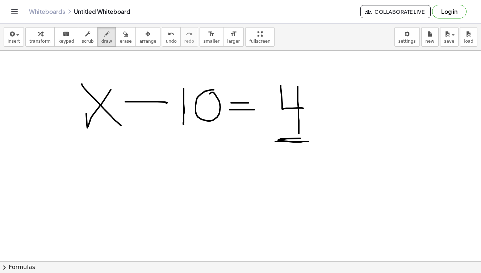
scroll to position [981, 0]
drag, startPoint x: 232, startPoint y: 183, endPoint x: 245, endPoint y: 184, distance: 12.7
drag, startPoint x: 235, startPoint y: 188, endPoint x: 246, endPoint y: 188, distance: 11.2
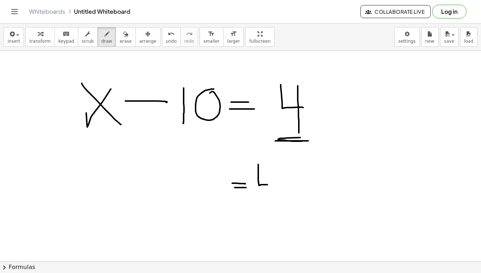
drag, startPoint x: 258, startPoint y: 164, endPoint x: 280, endPoint y: 186, distance: 30.7
drag, startPoint x: 277, startPoint y: 166, endPoint x: 276, endPoint y: 202, distance: 35.5
drag, startPoint x: 294, startPoint y: 180, endPoint x: 312, endPoint y: 180, distance: 18.5
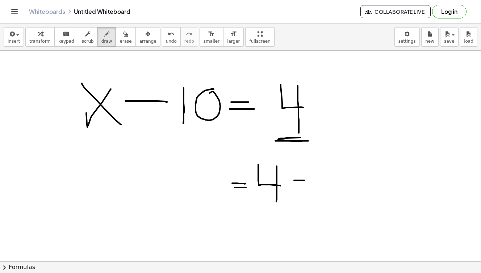
drag, startPoint x: 303, startPoint y: 168, endPoint x: 304, endPoint y: 196, distance: 27.9
drag, startPoint x: 325, startPoint y: 165, endPoint x: 329, endPoint y: 200, distance: 34.6
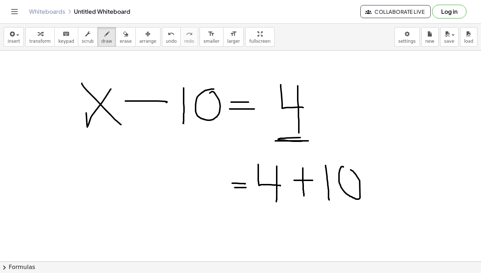
drag, startPoint x: 92, startPoint y: 174, endPoint x: 59, endPoint y: 207, distance: 46.9
drag, startPoint x: 99, startPoint y: 183, endPoint x: 117, endPoint y: 183, distance: 18.1
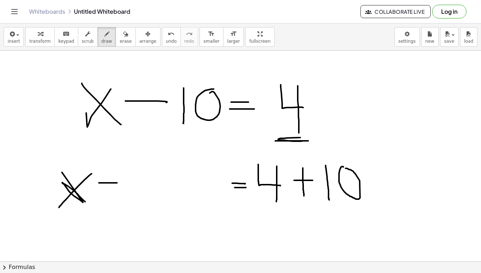
drag, startPoint x: 123, startPoint y: 168, endPoint x: 123, endPoint y: 198, distance: 30.4
drag, startPoint x: 147, startPoint y: 165, endPoint x: 144, endPoint y: 168, distance: 3.9
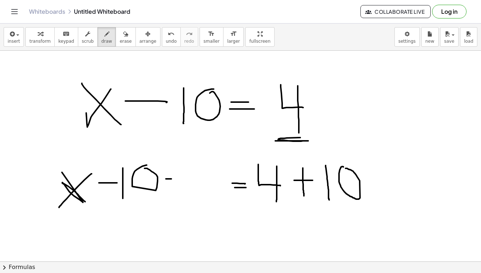
drag, startPoint x: 166, startPoint y: 179, endPoint x: 179, endPoint y: 179, distance: 13.0
drag, startPoint x: 172, startPoint y: 171, endPoint x: 173, endPoint y: 186, distance: 15.2
drag, startPoint x: 193, startPoint y: 164, endPoint x: 193, endPoint y: 189, distance: 24.6
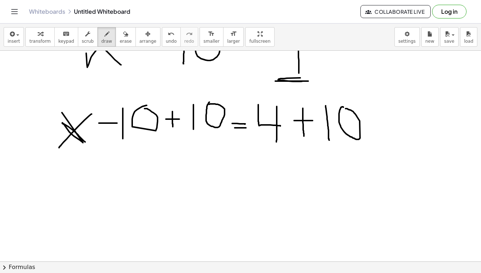
scroll to position [1024, 0]
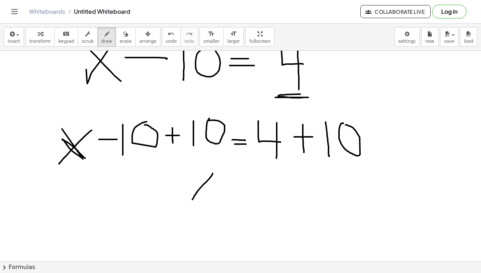
drag, startPoint x: 213, startPoint y: 173, endPoint x: 192, endPoint y: 199, distance: 33.0
drag, startPoint x: 192, startPoint y: 167, endPoint x: 213, endPoint y: 197, distance: 37.1
drag, startPoint x: 227, startPoint y: 181, endPoint x: 243, endPoint y: 181, distance: 16.3
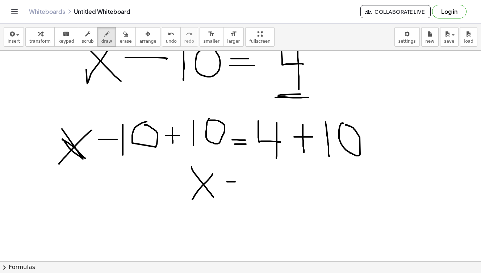
drag, startPoint x: 228, startPoint y: 186, endPoint x: 242, endPoint y: 186, distance: 13.8
drag, startPoint x: 255, startPoint y: 167, endPoint x: 257, endPoint y: 197, distance: 30.1
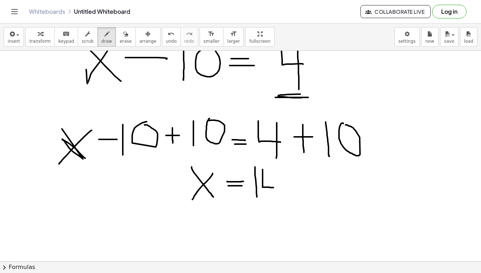
drag, startPoint x: 262, startPoint y: 169, endPoint x: 276, endPoint y: 188, distance: 22.8
drag, startPoint x: 272, startPoint y: 172, endPoint x: 273, endPoint y: 202, distance: 30.4
drag, startPoint x: 177, startPoint y: 209, endPoint x: 282, endPoint y: 210, distance: 105.7
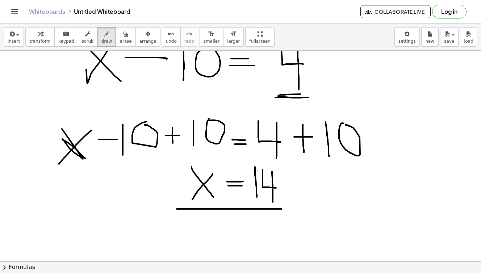
drag, startPoint x: 173, startPoint y: 220, endPoint x: 321, endPoint y: 220, distance: 147.7
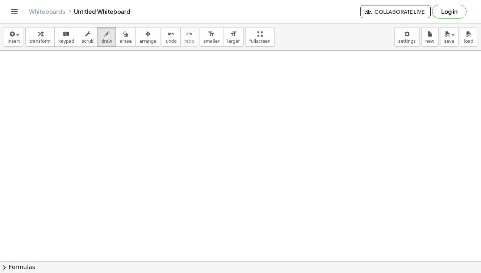
scroll to position [1262, 0]
drag, startPoint x: 137, startPoint y: 72, endPoint x: 117, endPoint y: 118, distance: 49.9
drag, startPoint x: 173, startPoint y: 84, endPoint x: 149, endPoint y: 121, distance: 44.1
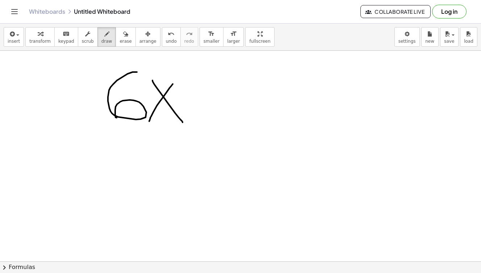
drag, startPoint x: 152, startPoint y: 80, endPoint x: 182, endPoint y: 122, distance: 51.6
drag, startPoint x: 196, startPoint y: 98, endPoint x: 207, endPoint y: 98, distance: 10.9
drag, startPoint x: 197, startPoint y: 81, endPoint x: 197, endPoint y: 115, distance: 34.0
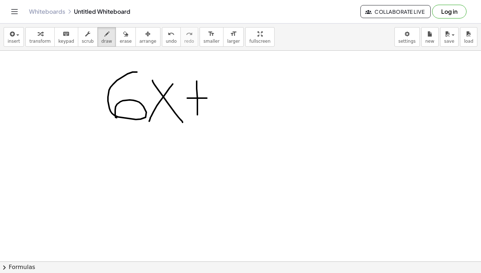
drag, startPoint x: 222, startPoint y: 80, endPoint x: 227, endPoint y: 109, distance: 29.5
drag, startPoint x: 220, startPoint y: 77, endPoint x: 244, endPoint y: 77, distance: 23.5
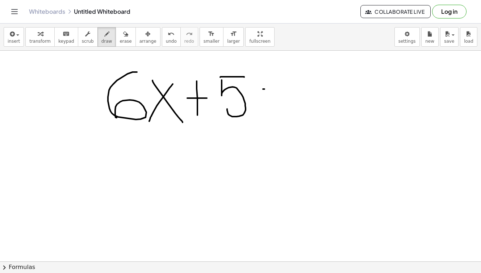
drag, startPoint x: 263, startPoint y: 89, endPoint x: 282, endPoint y: 89, distance: 18.8
drag, startPoint x: 270, startPoint y: 94, endPoint x: 286, endPoint y: 94, distance: 15.6
drag, startPoint x: 303, startPoint y: 72, endPoint x: 310, endPoint y: 107, distance: 36.2
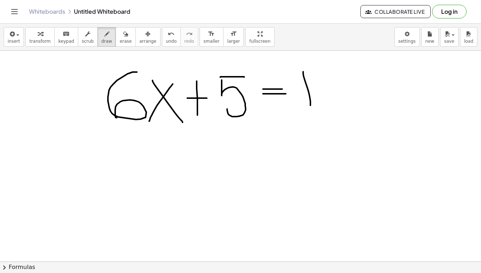
drag, startPoint x: 317, startPoint y: 72, endPoint x: 343, endPoint y: 110, distance: 46.1
drag, startPoint x: 329, startPoint y: 89, endPoint x: 360, endPoint y: 90, distance: 30.8
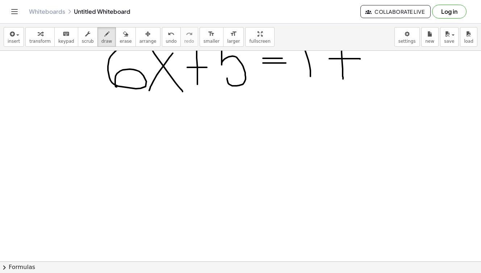
scroll to position [1292, 0]
drag, startPoint x: 43, startPoint y: 120, endPoint x: 45, endPoint y: 136, distance: 16.0
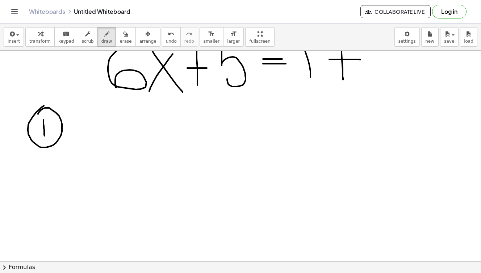
drag, startPoint x: 38, startPoint y: 114, endPoint x: 45, endPoint y: 106, distance: 10.5
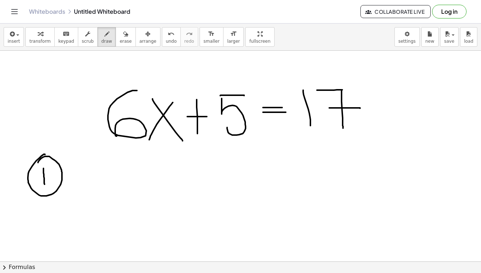
scroll to position [1244, 0]
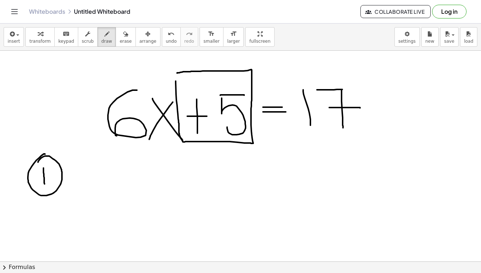
drag, startPoint x: 176, startPoint y: 81, endPoint x: 177, endPoint y: 73, distance: 8.1
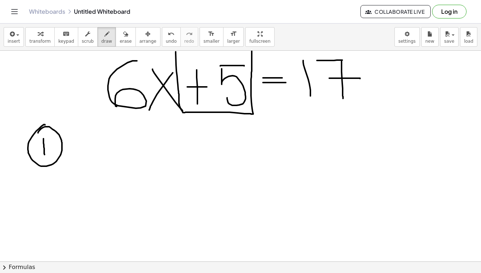
scroll to position [1278, 0]
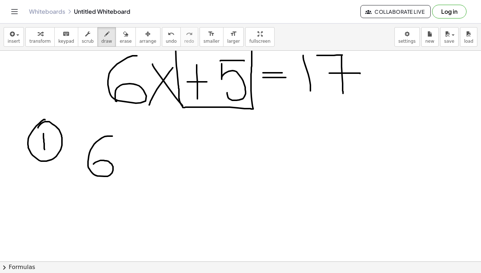
drag, startPoint x: 112, startPoint y: 136, endPoint x: 92, endPoint y: 171, distance: 40.1
drag, startPoint x: 145, startPoint y: 142, endPoint x: 129, endPoint y: 174, distance: 36.1
drag, startPoint x: 129, startPoint y: 143, endPoint x: 156, endPoint y: 172, distance: 40.0
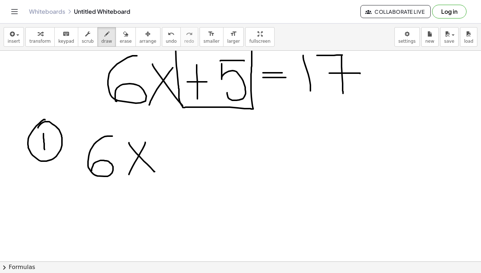
drag, startPoint x: 161, startPoint y: 156, endPoint x: 182, endPoint y: 156, distance: 21.4
drag, startPoint x: 171, startPoint y: 143, endPoint x: 171, endPoint y: 167, distance: 23.9
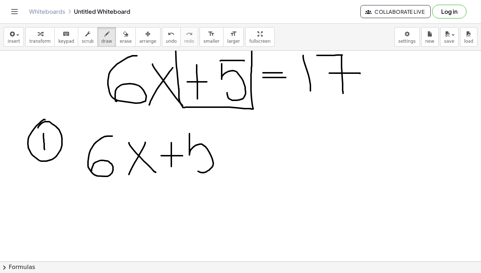
drag, startPoint x: 189, startPoint y: 134, endPoint x: 197, endPoint y: 169, distance: 35.9
drag, startPoint x: 188, startPoint y: 126, endPoint x: 207, endPoint y: 127, distance: 19.6
drag, startPoint x: 224, startPoint y: 152, endPoint x: 243, endPoint y: 151, distance: 18.8
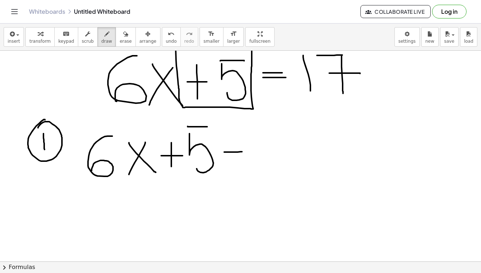
drag, startPoint x: 242, startPoint y: 128, endPoint x: 251, endPoint y: 159, distance: 32.2
drag, startPoint x: 237, startPoint y: 122, endPoint x: 268, endPoint y: 122, distance: 30.8
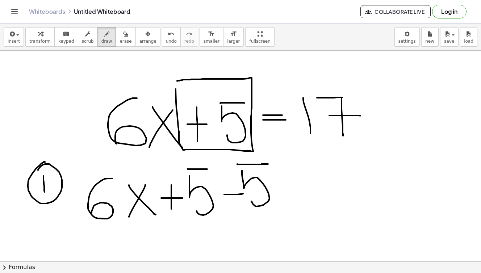
scroll to position [1237, 0]
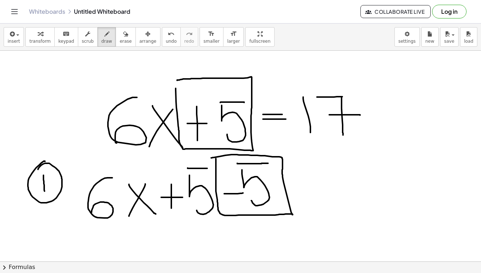
drag, startPoint x: 216, startPoint y: 159, endPoint x: 211, endPoint y: 158, distance: 4.8
drag, startPoint x: 296, startPoint y: 175, endPoint x: 321, endPoint y: 175, distance: 24.6
drag, startPoint x: 295, startPoint y: 181, endPoint x: 325, endPoint y: 182, distance: 29.3
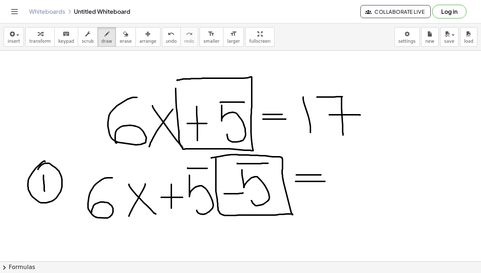
drag, startPoint x: 333, startPoint y: 166, endPoint x: 345, endPoint y: 201, distance: 36.5
drag, startPoint x: 344, startPoint y: 162, endPoint x: 367, endPoint y: 197, distance: 42.0
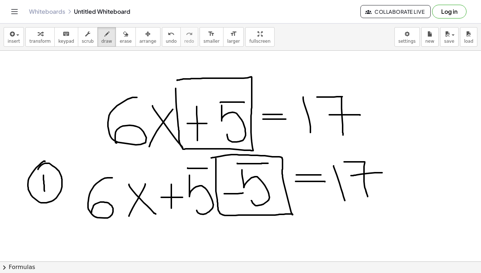
drag, startPoint x: 377, startPoint y: 173, endPoint x: 351, endPoint y: 176, distance: 26.6
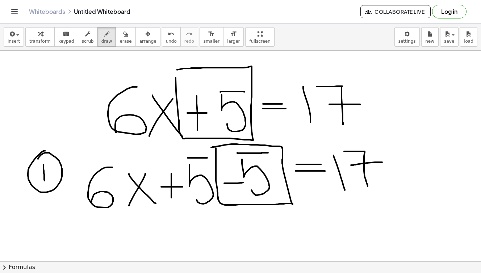
scroll to position [1247, 0]
drag, startPoint x: 334, startPoint y: 144, endPoint x: 465, endPoint y: 140, distance: 131.5
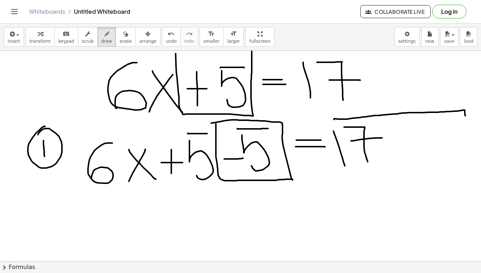
scroll to position [1271, 0]
drag, startPoint x: 386, startPoint y: 142, endPoint x: 411, endPoint y: 140, distance: 25.0
drag, startPoint x: 422, startPoint y: 121, endPoint x: 432, endPoint y: 126, distance: 11.0
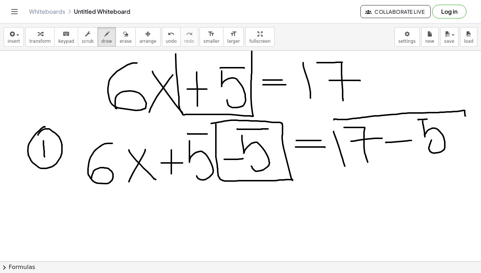
drag, startPoint x: 418, startPoint y: 120, endPoint x: 454, endPoint y: 117, distance: 36.0
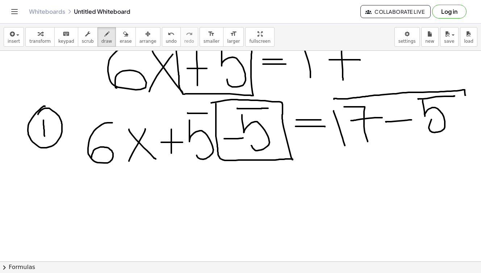
scroll to position [1303, 0]
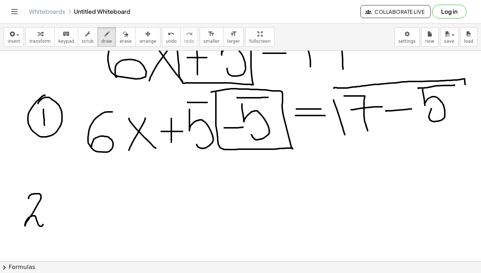
drag, startPoint x: 29, startPoint y: 198, endPoint x: 43, endPoint y: 224, distance: 29.8
drag, startPoint x: 14, startPoint y: 190, endPoint x: 23, endPoint y: 185, distance: 10.4
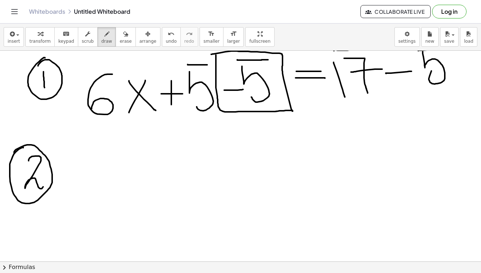
scroll to position [1340, 0]
drag, startPoint x: 97, startPoint y: 153, endPoint x: 81, endPoint y: 182, distance: 34.0
drag, startPoint x: 124, startPoint y: 166, endPoint x: 104, endPoint y: 197, distance: 37.2
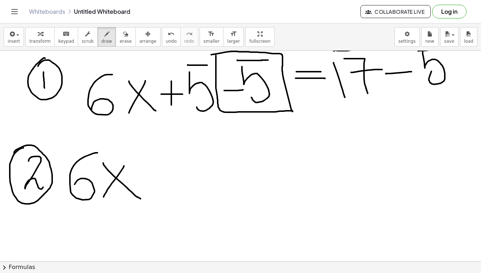
drag, startPoint x: 103, startPoint y: 163, endPoint x: 140, endPoint y: 199, distance: 51.7
drag, startPoint x: 311, startPoint y: 159, endPoint x: 335, endPoint y: 159, distance: 23.2
drag, startPoint x: 309, startPoint y: 170, endPoint x: 335, endPoint y: 171, distance: 26.1
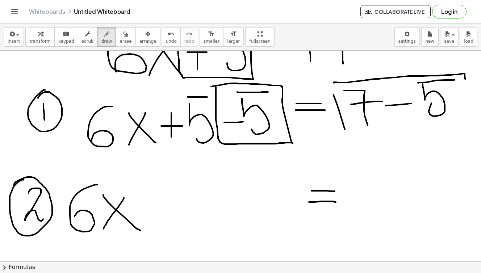
scroll to position [1310, 0]
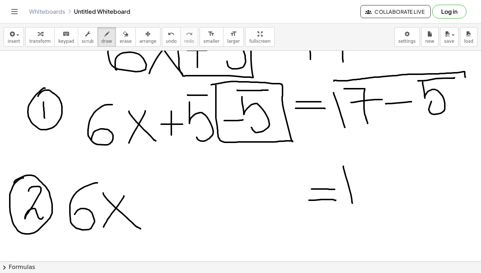
drag, startPoint x: 343, startPoint y: 166, endPoint x: 352, endPoint y: 203, distance: 38.0
drag, startPoint x: 356, startPoint y: 166, endPoint x: 369, endPoint y: 167, distance: 13.1
drag, startPoint x: 369, startPoint y: 167, endPoint x: 383, endPoint y: 192, distance: 28.7
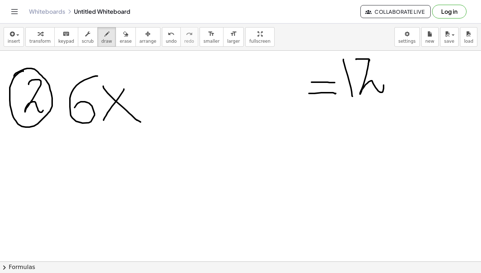
scroll to position [1418, 0]
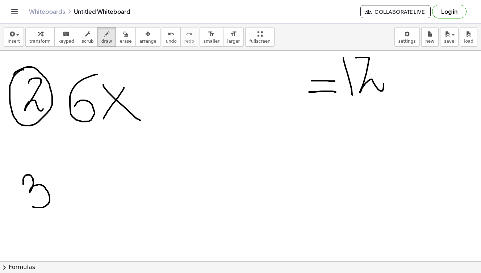
drag, startPoint x: 23, startPoint y: 184, endPoint x: 30, endPoint y: 205, distance: 21.9
drag, startPoint x: 14, startPoint y: 166, endPoint x: 19, endPoint y: 161, distance: 6.4
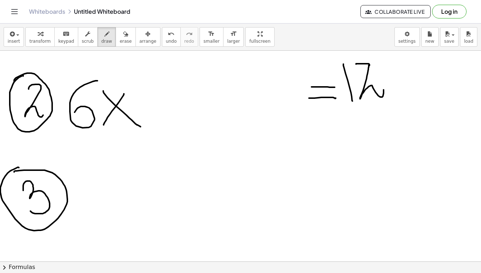
scroll to position [1412, 0]
drag, startPoint x: 168, startPoint y: 161, endPoint x: 161, endPoint y: 187, distance: 26.6
drag, startPoint x: 195, startPoint y: 163, endPoint x: 184, endPoint y: 186, distance: 25.7
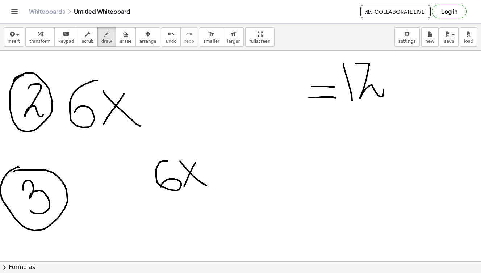
drag, startPoint x: 180, startPoint y: 161, endPoint x: 209, endPoint y: 188, distance: 39.5
drag, startPoint x: 315, startPoint y: 162, endPoint x: 329, endPoint y: 162, distance: 14.8
drag, startPoint x: 313, startPoint y: 165, endPoint x: 333, endPoint y: 165, distance: 19.9
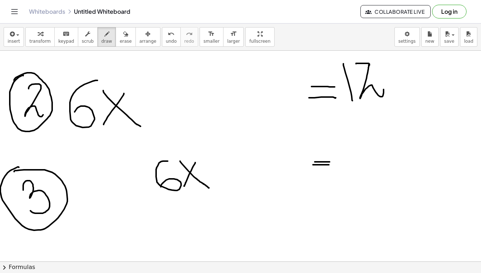
drag, startPoint x: 143, startPoint y: 194, endPoint x: 231, endPoint y: 195, distance: 87.3
drag, startPoint x: 185, startPoint y: 198, endPoint x: 171, endPoint y: 226, distance: 31.4
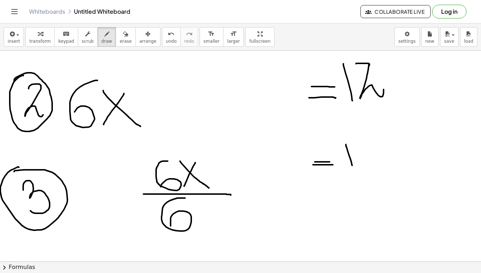
drag, startPoint x: 346, startPoint y: 144, endPoint x: 352, endPoint y: 167, distance: 23.7
drag, startPoint x: 357, startPoint y: 146, endPoint x: 378, endPoint y: 165, distance: 28.7
drag, startPoint x: 339, startPoint y: 174, endPoint x: 395, endPoint y: 176, distance: 56.5
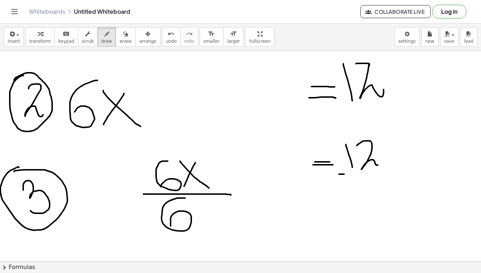
drag, startPoint x: 373, startPoint y: 185, endPoint x: 365, endPoint y: 207, distance: 24.4
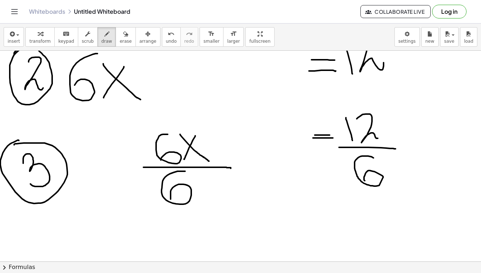
scroll to position [1439, 0]
drag, startPoint x: 291, startPoint y: 213, endPoint x: 262, endPoint y: 244, distance: 42.6
drag, startPoint x: 267, startPoint y: 215, endPoint x: 296, endPoint y: 244, distance: 41.0
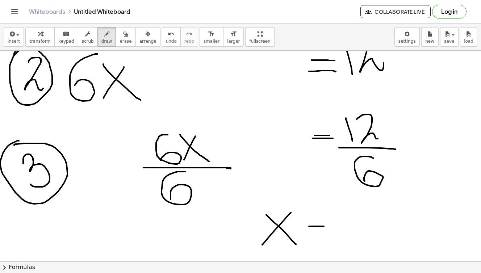
drag, startPoint x: 309, startPoint y: 226, endPoint x: 324, endPoint y: 226, distance: 15.2
drag, startPoint x: 309, startPoint y: 229, endPoint x: 333, endPoint y: 229, distance: 23.9
drag, startPoint x: 340, startPoint y: 211, endPoint x: 372, endPoint y: 233, distance: 38.9
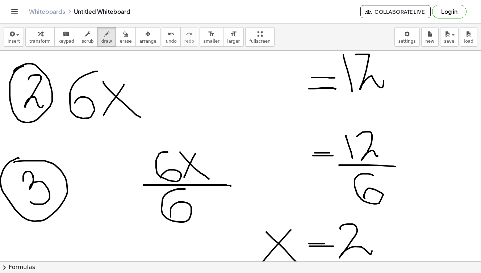
scroll to position [1474, 0]
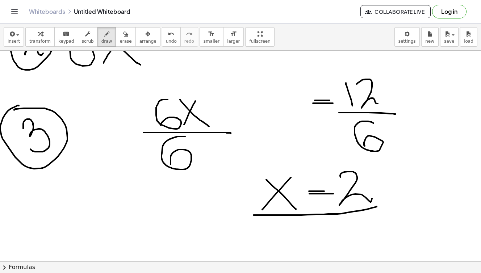
drag, startPoint x: 253, startPoint y: 215, endPoint x: 376, endPoint y: 206, distance: 122.7
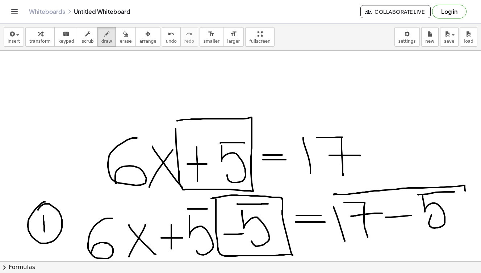
scroll to position [1194, 0]
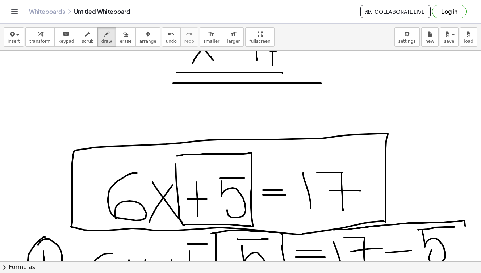
scroll to position [1162, 0]
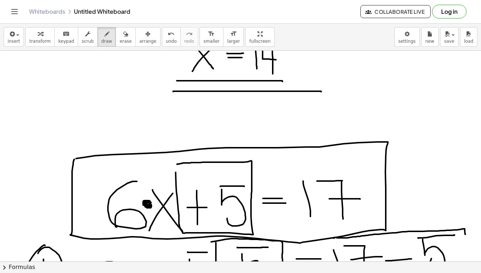
scroll to position [1152, 0]
click at [123, 35] on icon "button" at bounding box center [125, 34] width 5 height 9
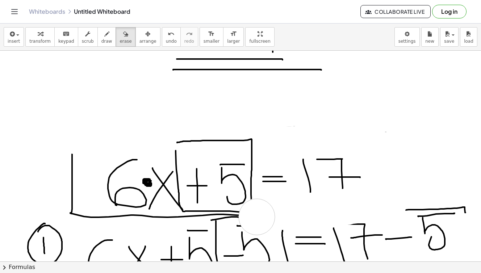
scroll to position [1174, 0]
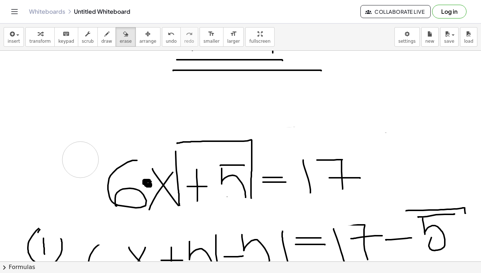
drag, startPoint x: 74, startPoint y: 158, endPoint x: 80, endPoint y: 181, distance: 24.1
click at [104, 32] on icon "button" at bounding box center [106, 34] width 5 height 9
drag, startPoint x: 219, startPoint y: 198, endPoint x: 244, endPoint y: 194, distance: 25.2
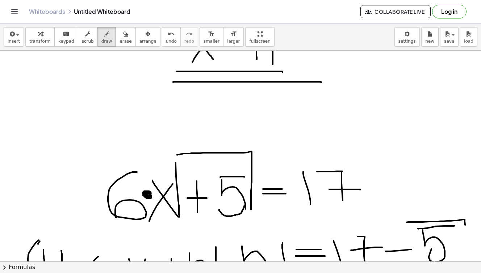
scroll to position [1141, 0]
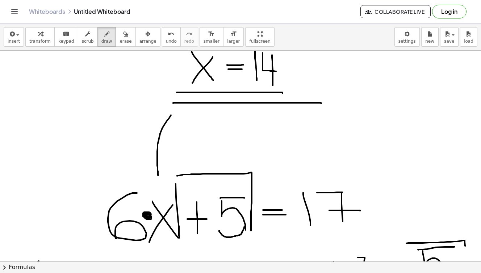
drag, startPoint x: 171, startPoint y: 115, endPoint x: 158, endPoint y: 175, distance: 61.1
drag, startPoint x: 147, startPoint y: 172, endPoint x: 173, endPoint y: 161, distance: 28.3
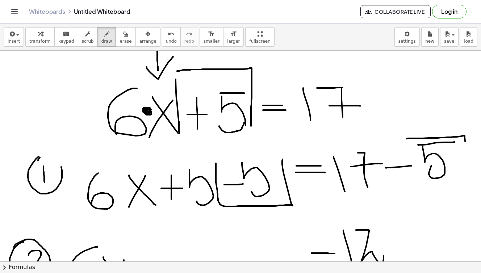
scroll to position [1247, 0]
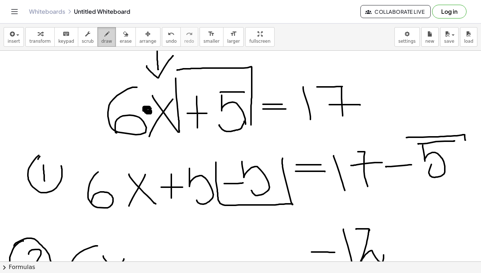
click at [104, 34] on icon "button" at bounding box center [106, 34] width 5 height 9
drag, startPoint x: 242, startPoint y: 158, endPoint x: 256, endPoint y: 158, distance: 14.1
drag, startPoint x: 226, startPoint y: 155, endPoint x: 281, endPoint y: 160, distance: 56.0
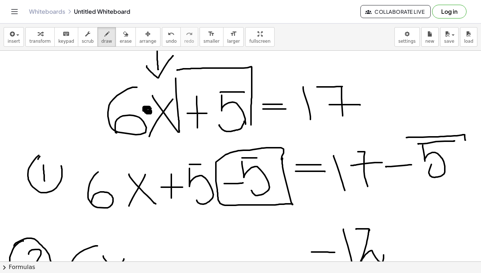
drag, startPoint x: 189, startPoint y: 164, endPoint x: 204, endPoint y: 164, distance: 14.5
drag, startPoint x: 45, startPoint y: 153, endPoint x: 60, endPoint y: 165, distance: 19.1
drag, startPoint x: 345, startPoint y: 149, endPoint x: 363, endPoint y: 153, distance: 18.6
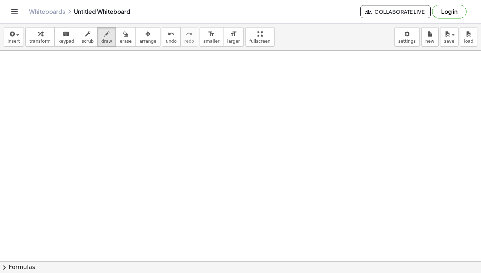
scroll to position [1733, 0]
click at [104, 40] on span "draw" at bounding box center [106, 41] width 11 height 5
drag, startPoint x: 114, startPoint y: 79, endPoint x: 114, endPoint y: 115, distance: 36.6
drag, startPoint x: 109, startPoint y: 72, endPoint x: 140, endPoint y: 72, distance: 31.5
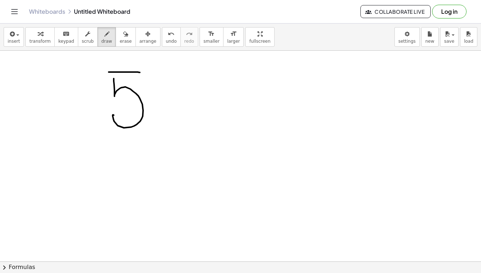
drag, startPoint x: 177, startPoint y: 76, endPoint x: 157, endPoint y: 119, distance: 47.9
drag, startPoint x: 160, startPoint y: 74, endPoint x: 184, endPoint y: 114, distance: 46.3
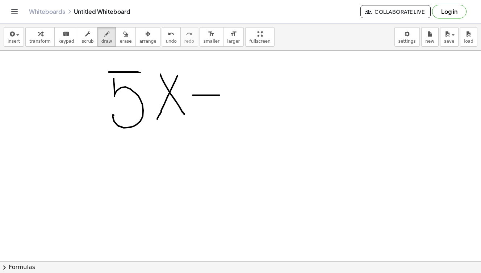
drag, startPoint x: 193, startPoint y: 95, endPoint x: 219, endPoint y: 95, distance: 26.8
drag, startPoint x: 200, startPoint y: 77, endPoint x: 209, endPoint y: 110, distance: 33.9
drag, startPoint x: 231, startPoint y: 78, endPoint x: 233, endPoint y: 102, distance: 24.4
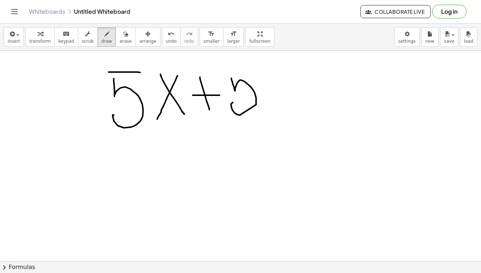
drag, startPoint x: 223, startPoint y: 73, endPoint x: 251, endPoint y: 73, distance: 28.2
drag, startPoint x: 268, startPoint y: 88, endPoint x: 286, endPoint y: 88, distance: 17.7
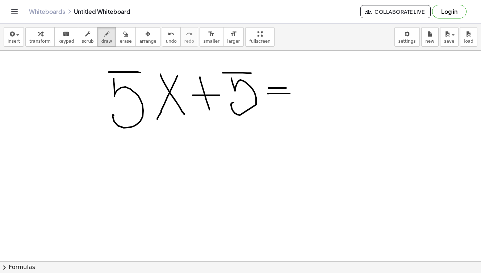
drag, startPoint x: 268, startPoint y: 93, endPoint x: 290, endPoint y: 93, distance: 21.7
drag, startPoint x: 311, startPoint y: 76, endPoint x: 322, endPoint y: 98, distance: 24.9
drag, startPoint x: 336, startPoint y: 73, endPoint x: 339, endPoint y: 101, distance: 28.8
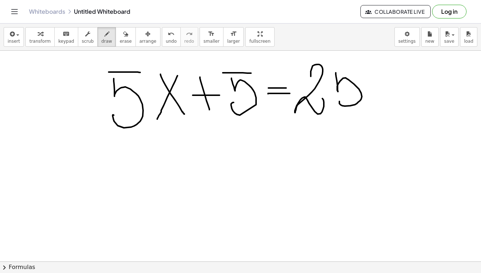
drag, startPoint x: 340, startPoint y: 61, endPoint x: 366, endPoint y: 61, distance: 26.1
drag, startPoint x: 30, startPoint y: 138, endPoint x: 31, endPoint y: 173, distance: 34.4
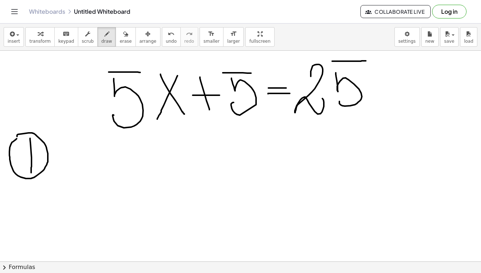
drag, startPoint x: 17, startPoint y: 136, endPoint x: 21, endPoint y: 137, distance: 4.4
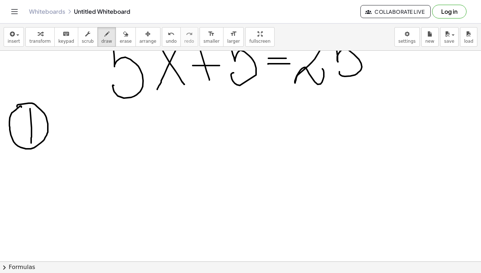
scroll to position [1760, 0]
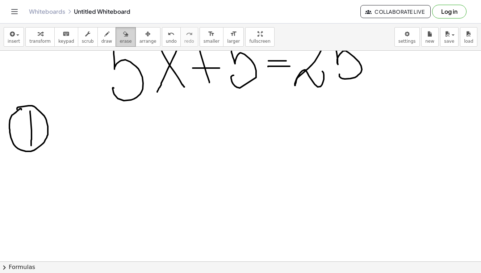
click at [123, 34] on icon "button" at bounding box center [125, 34] width 5 height 9
drag, startPoint x: 21, startPoint y: 93, endPoint x: 41, endPoint y: 115, distance: 29.7
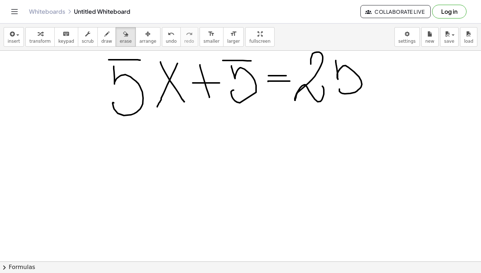
scroll to position [1745, 0]
click at [104, 35] on icon "button" at bounding box center [106, 34] width 5 height 9
drag, startPoint x: 155, startPoint y: 87, endPoint x: 150, endPoint y: 84, distance: 5.7
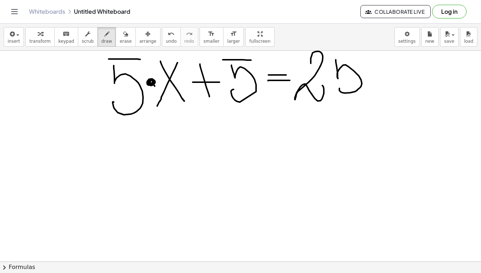
scroll to position [1746, 0]
drag, startPoint x: 114, startPoint y: 155, endPoint x: 126, endPoint y: 179, distance: 26.9
drag, startPoint x: 114, startPoint y: 145, endPoint x: 132, endPoint y: 145, distance: 18.5
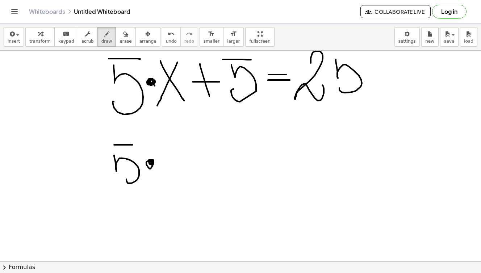
drag, startPoint x: 151, startPoint y: 161, endPoint x: 152, endPoint y: 164, distance: 3.9
drag, startPoint x: 156, startPoint y: 143, endPoint x: 160, endPoint y: 177, distance: 33.5
drag, startPoint x: 169, startPoint y: 145, endPoint x: 181, endPoint y: 172, distance: 30.0
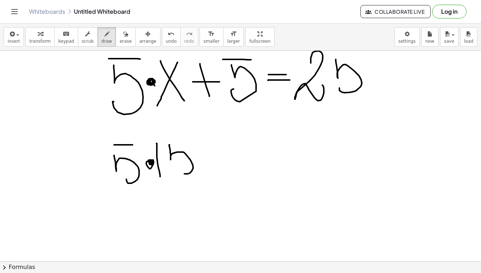
drag, startPoint x: 165, startPoint y: 136, endPoint x: 189, endPoint y: 136, distance: 23.5
drag, startPoint x: 197, startPoint y: 147, endPoint x: 226, endPoint y: 144, distance: 29.5
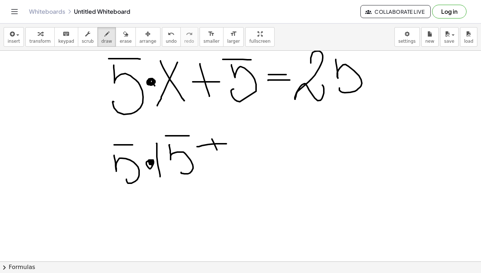
drag, startPoint x: 212, startPoint y: 140, endPoint x: 220, endPoint y: 159, distance: 20.8
drag, startPoint x: 241, startPoint y: 141, endPoint x: 245, endPoint y: 163, distance: 22.4
drag, startPoint x: 235, startPoint y: 134, endPoint x: 293, endPoint y: 134, distance: 58.3
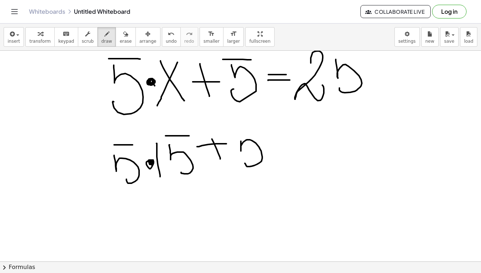
click at [123, 38] on icon "button" at bounding box center [125, 34] width 5 height 9
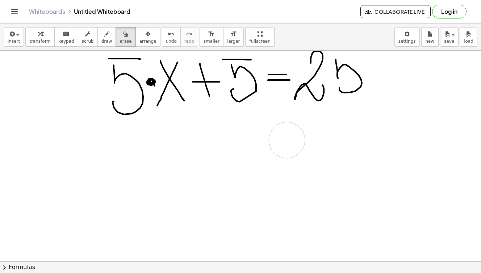
drag, startPoint x: 117, startPoint y: 144, endPoint x: 72, endPoint y: 22, distance: 129.5
click at [104, 37] on icon "button" at bounding box center [106, 34] width 5 height 9
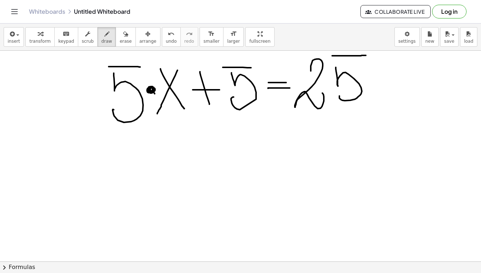
scroll to position [1739, 0]
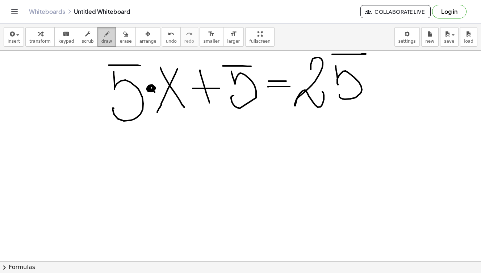
click at [104, 35] on icon "button" at bounding box center [106, 34] width 5 height 9
drag, startPoint x: 35, startPoint y: 150, endPoint x: 36, endPoint y: 171, distance: 21.0
drag, startPoint x: 27, startPoint y: 150, endPoint x: 31, endPoint y: 143, distance: 7.8
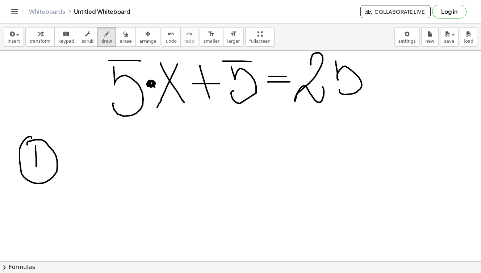
scroll to position [1743, 0]
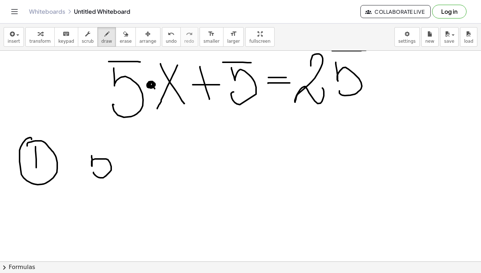
drag, startPoint x: 92, startPoint y: 156, endPoint x: 93, endPoint y: 172, distance: 16.8
drag, startPoint x: 84, startPoint y: 147, endPoint x: 116, endPoint y: 148, distance: 31.9
drag, startPoint x: 137, startPoint y: 157, endPoint x: 118, endPoint y: 178, distance: 28.0
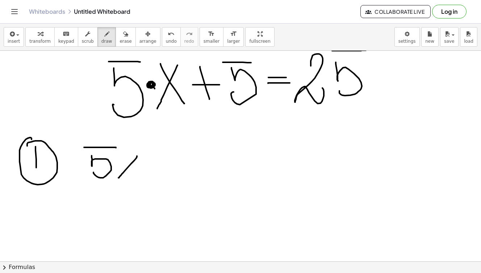
drag, startPoint x: 123, startPoint y: 150, endPoint x: 146, endPoint y: 172, distance: 31.7
drag, startPoint x: 160, startPoint y: 158, endPoint x: 169, endPoint y: 158, distance: 8.3
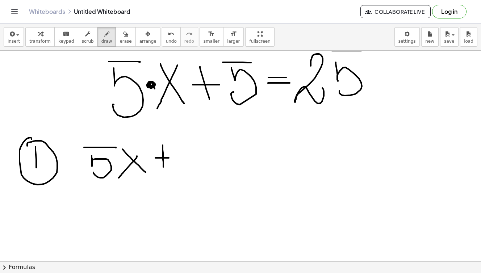
drag, startPoint x: 163, startPoint y: 145, endPoint x: 163, endPoint y: 167, distance: 21.7
drag, startPoint x: 178, startPoint y: 144, endPoint x: 177, endPoint y: 162, distance: 18.5
drag, startPoint x: 169, startPoint y: 141, endPoint x: 193, endPoint y: 141, distance: 23.5
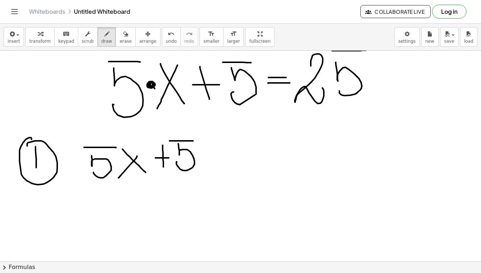
drag, startPoint x: 269, startPoint y: 141, endPoint x: 287, endPoint y: 142, distance: 18.1
drag, startPoint x: 271, startPoint y: 144, endPoint x: 292, endPoint y: 144, distance: 21.0
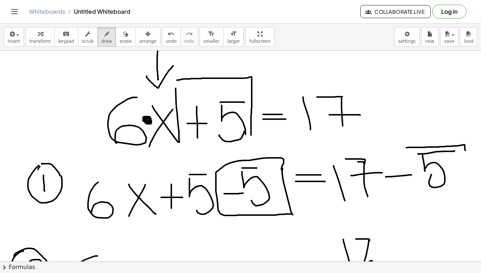
scroll to position [1238, 0]
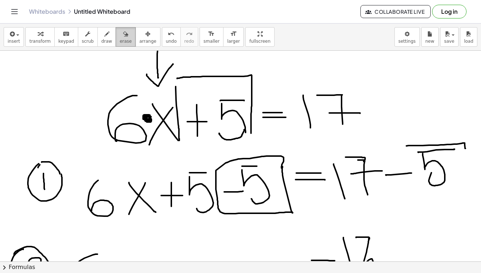
click at [123, 30] on icon "button" at bounding box center [125, 34] width 5 height 9
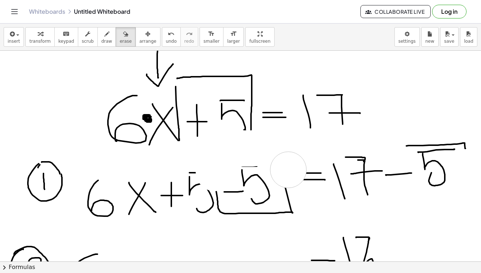
drag, startPoint x: 214, startPoint y: 158, endPoint x: 290, endPoint y: 178, distance: 79.4
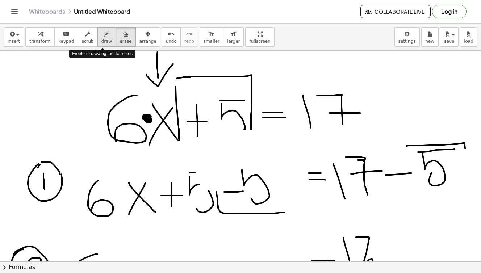
click at [101, 29] on div "button" at bounding box center [106, 33] width 11 height 9
drag, startPoint x: 240, startPoint y: 165, endPoint x: 264, endPoint y: 165, distance: 23.2
drag, startPoint x: 191, startPoint y: 171, endPoint x: 210, endPoint y: 169, distance: 19.3
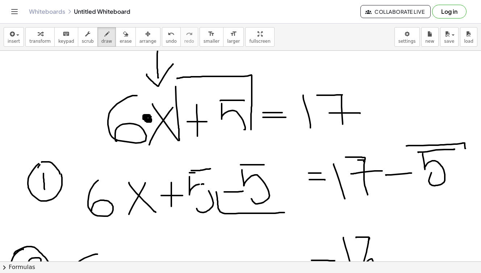
drag, startPoint x: 201, startPoint y: 184, endPoint x: 206, endPoint y: 188, distance: 5.4
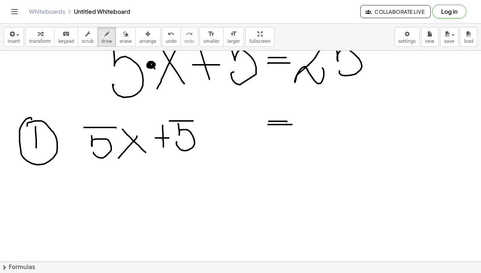
scroll to position [1763, 0]
drag, startPoint x: 201, startPoint y: 134, endPoint x: 214, endPoint y: 133, distance: 13.4
drag, startPoint x: 222, startPoint y: 116, endPoint x: 227, endPoint y: 143, distance: 27.5
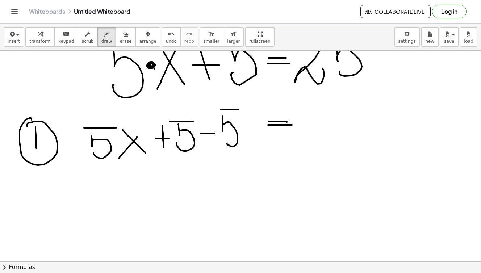
drag, startPoint x: 221, startPoint y: 109, endPoint x: 242, endPoint y: 109, distance: 21.0
drag, startPoint x: 310, startPoint y: 111, endPoint x: 323, endPoint y: 143, distance: 34.9
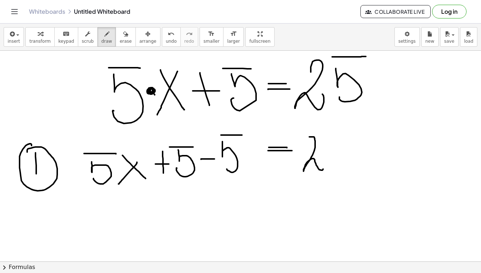
scroll to position [1733, 0]
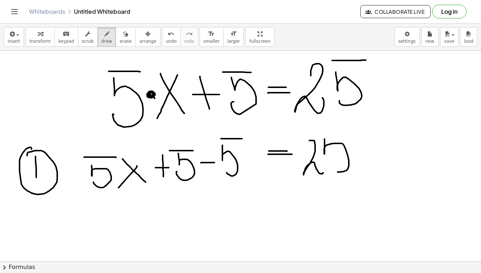
drag, startPoint x: 324, startPoint y: 139, endPoint x: 337, endPoint y: 169, distance: 32.8
drag, startPoint x: 323, startPoint y: 134, endPoint x: 348, endPoint y: 133, distance: 25.0
drag, startPoint x: 197, startPoint y: 181, endPoint x: 249, endPoint y: 182, distance: 52.5
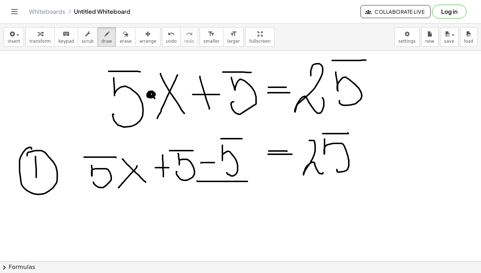
drag, startPoint x: 353, startPoint y: 148, endPoint x: 375, endPoint y: 149, distance: 22.4
drag, startPoint x: 380, startPoint y: 134, endPoint x: 384, endPoint y: 165, distance: 31.0
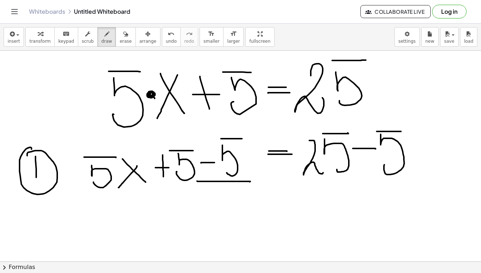
drag, startPoint x: 376, startPoint y: 131, endPoint x: 401, endPoint y: 131, distance: 24.6
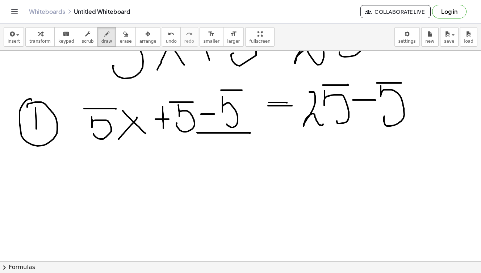
scroll to position [1781, 0]
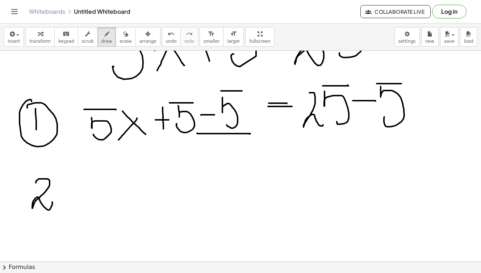
drag, startPoint x: 36, startPoint y: 183, endPoint x: 50, endPoint y: 201, distance: 22.9
drag, startPoint x: 30, startPoint y: 171, endPoint x: 42, endPoint y: 160, distance: 15.9
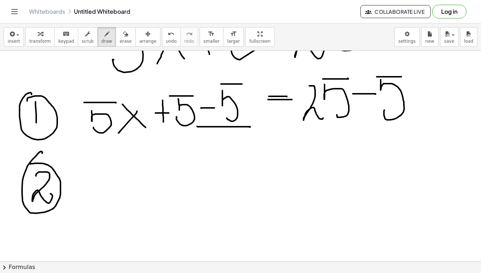
scroll to position [1784, 0]
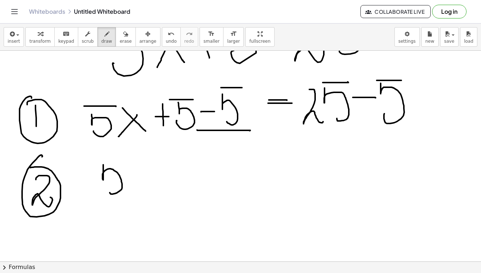
drag, startPoint x: 103, startPoint y: 165, endPoint x: 110, endPoint y: 190, distance: 25.9
drag, startPoint x: 101, startPoint y: 160, endPoint x: 125, endPoint y: 160, distance: 23.5
drag, startPoint x: 150, startPoint y: 167, endPoint x: 139, endPoint y: 187, distance: 23.0
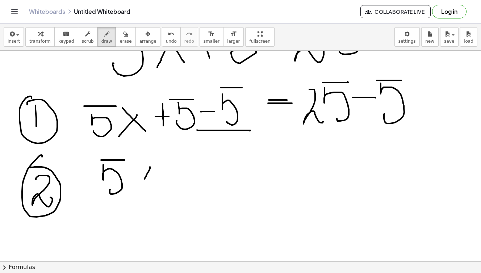
drag, startPoint x: 138, startPoint y: 166, endPoint x: 171, endPoint y: 188, distance: 40.1
drag, startPoint x: 272, startPoint y: 158, endPoint x: 290, endPoint y: 158, distance: 18.1
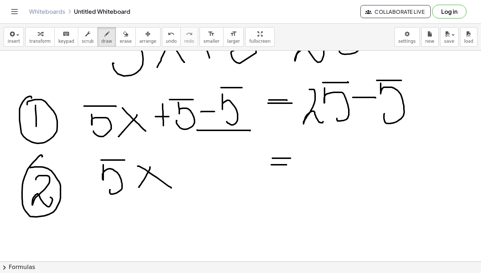
drag, startPoint x: 271, startPoint y: 165, endPoint x: 286, endPoint y: 165, distance: 15.2
drag, startPoint x: 307, startPoint y: 152, endPoint x: 323, endPoint y: 179, distance: 31.2
drag, startPoint x: 342, startPoint y: 144, endPoint x: 338, endPoint y: 144, distance: 4.3
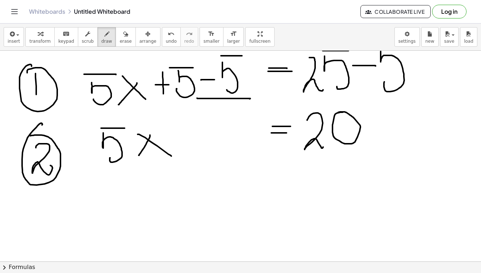
scroll to position [1816, 0]
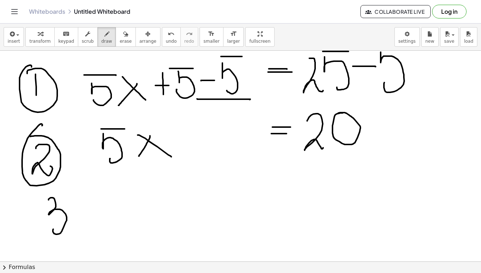
drag, startPoint x: 49, startPoint y: 200, endPoint x: 53, endPoint y: 229, distance: 29.7
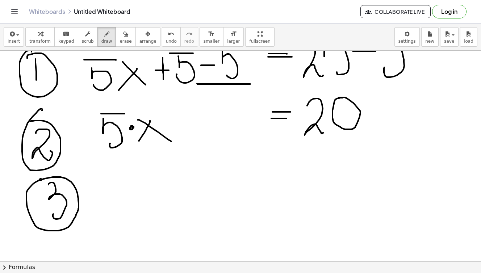
scroll to position [1829, 0]
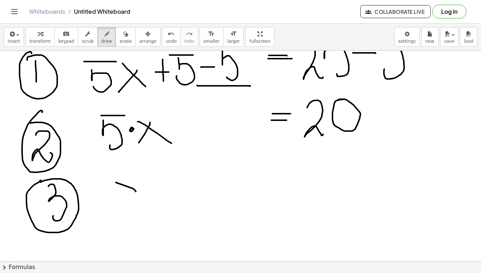
drag, startPoint x: 132, startPoint y: 188, endPoint x: 136, endPoint y: 192, distance: 5.6
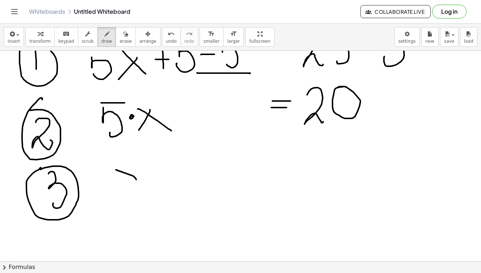
scroll to position [1840, 0]
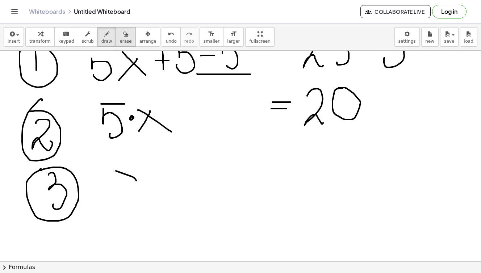
click at [123, 37] on icon "button" at bounding box center [125, 34] width 5 height 9
drag, startPoint x: 113, startPoint y: 172, endPoint x: 139, endPoint y: 177, distance: 27.3
click at [106, 39] on span "draw" at bounding box center [106, 41] width 11 height 5
drag, startPoint x: 120, startPoint y: 165, endPoint x: 129, endPoint y: 185, distance: 21.9
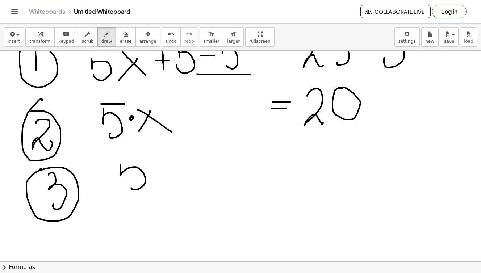
drag, startPoint x: 118, startPoint y: 160, endPoint x: 154, endPoint y: 160, distance: 36.2
drag, startPoint x: 170, startPoint y: 162, endPoint x: 155, endPoint y: 185, distance: 27.4
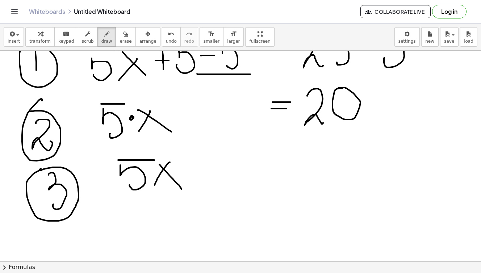
drag, startPoint x: 159, startPoint y: 164, endPoint x: 182, endPoint y: 190, distance: 34.6
drag, startPoint x: 122, startPoint y: 194, endPoint x: 182, endPoint y: 195, distance: 59.4
drag, startPoint x: 147, startPoint y: 204, endPoint x: 146, endPoint y: 216, distance: 12.7
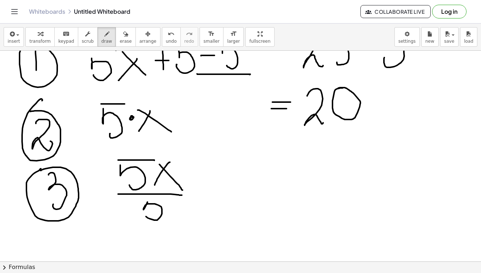
drag, startPoint x: 147, startPoint y: 197, endPoint x: 174, endPoint y: 199, distance: 27.6
drag, startPoint x: 313, startPoint y: 163, endPoint x: 336, endPoint y: 184, distance: 31.0
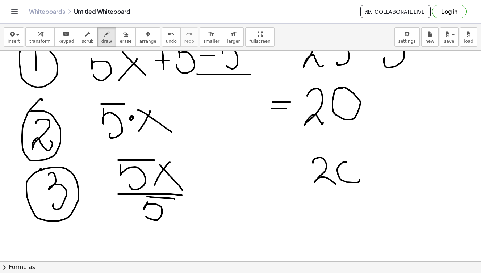
drag, startPoint x: 318, startPoint y: 190, endPoint x: 365, endPoint y: 190, distance: 46.7
drag, startPoint x: 337, startPoint y: 203, endPoint x: 343, endPoint y: 219, distance: 16.3
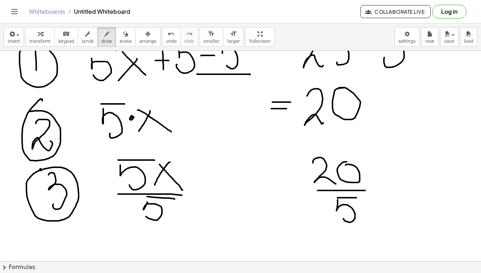
drag, startPoint x: 337, startPoint y: 198, endPoint x: 356, endPoint y: 198, distance: 18.8
drag, startPoint x: 266, startPoint y: 183, endPoint x: 287, endPoint y: 183, distance: 21.0
drag, startPoint x: 264, startPoint y: 189, endPoint x: 287, endPoint y: 189, distance: 23.5
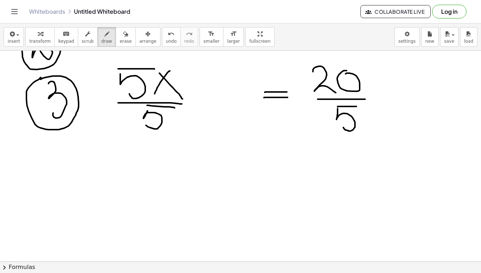
scroll to position [1929, 0]
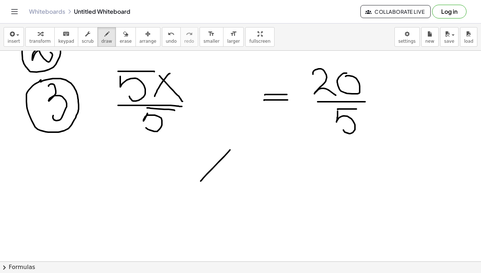
drag, startPoint x: 230, startPoint y: 150, endPoint x: 201, endPoint y: 181, distance: 42.8
drag, startPoint x: 207, startPoint y: 147, endPoint x: 235, endPoint y: 188, distance: 49.3
drag, startPoint x: 266, startPoint y: 155, endPoint x: 287, endPoint y: 155, distance: 20.3
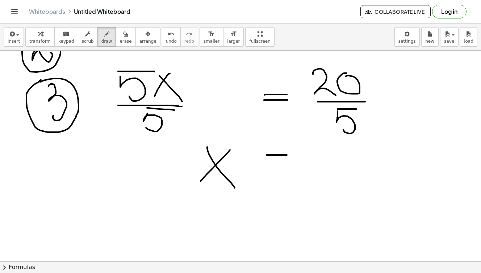
drag, startPoint x: 272, startPoint y: 160, endPoint x: 293, endPoint y: 160, distance: 20.3
drag, startPoint x: 313, startPoint y: 142, endPoint x: 322, endPoint y: 174, distance: 33.1
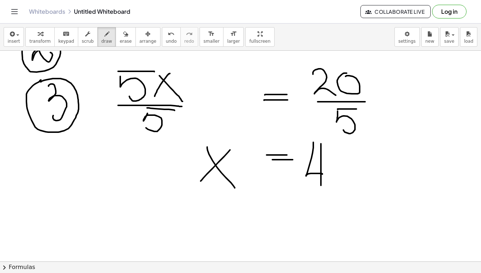
drag, startPoint x: 321, startPoint y: 144, endPoint x: 321, endPoint y: 186, distance: 42.0
drag, startPoint x: 315, startPoint y: 210, endPoint x: 356, endPoint y: 209, distance: 41.3
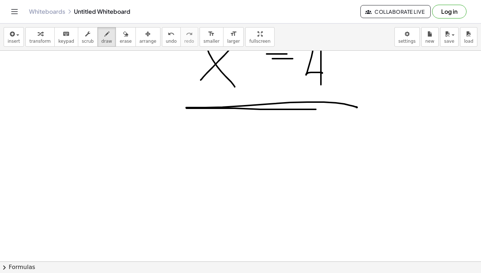
scroll to position [2092, 0]
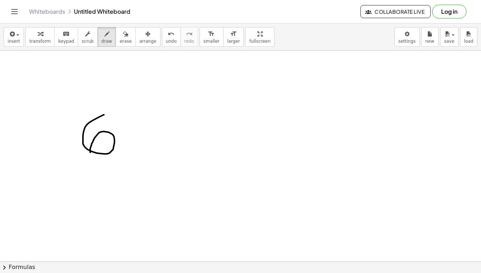
drag, startPoint x: 104, startPoint y: 115, endPoint x: 90, endPoint y: 152, distance: 40.1
drag, startPoint x: 144, startPoint y: 125, endPoint x: 118, endPoint y: 153, distance: 38.7
drag, startPoint x: 124, startPoint y: 125, endPoint x: 154, endPoint y: 159, distance: 45.4
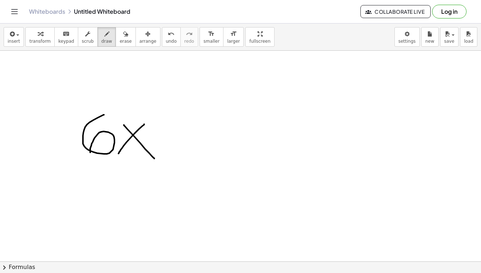
drag, startPoint x: 170, startPoint y: 133, endPoint x: 198, endPoint y: 133, distance: 27.9
drag, startPoint x: 187, startPoint y: 114, endPoint x: 185, endPoint y: 149, distance: 34.8
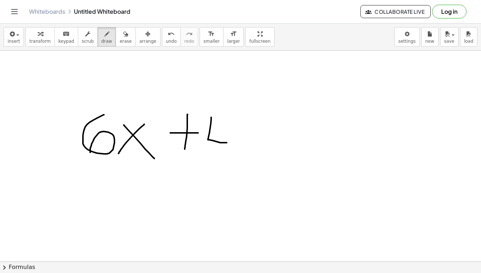
drag, startPoint x: 211, startPoint y: 118, endPoint x: 227, endPoint y: 143, distance: 29.3
drag, startPoint x: 228, startPoint y: 122, endPoint x: 228, endPoint y: 154, distance: 31.9
drag, startPoint x: 247, startPoint y: 124, endPoint x: 273, endPoint y: 124, distance: 26.4
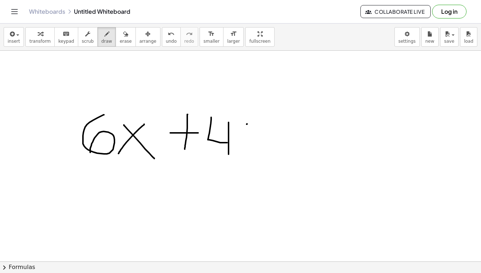
drag, startPoint x: 245, startPoint y: 131, endPoint x: 277, endPoint y: 132, distance: 31.5
drag, startPoint x: 289, startPoint y: 104, endPoint x: 312, endPoint y: 136, distance: 39.8
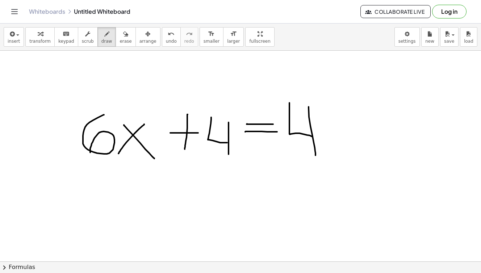
drag, startPoint x: 308, startPoint y: 107, endPoint x: 315, endPoint y: 156, distance: 49.4
drag, startPoint x: 313, startPoint y: 121, endPoint x: 330, endPoint y: 114, distance: 18.0
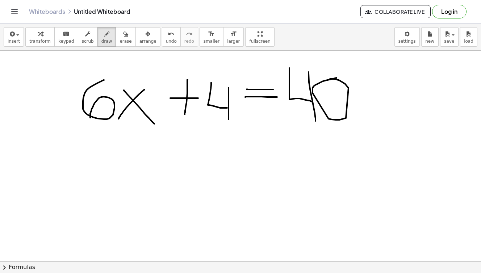
scroll to position [2126, 0]
drag, startPoint x: 24, startPoint y: 148, endPoint x: 25, endPoint y: 160, distance: 12.0
drag, startPoint x: 15, startPoint y: 139, endPoint x: 19, endPoint y: 139, distance: 4.0
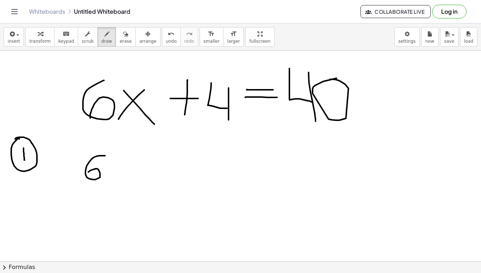
drag, startPoint x: 105, startPoint y: 156, endPoint x: 88, endPoint y: 177, distance: 27.0
drag, startPoint x: 124, startPoint y: 159, endPoint x: 105, endPoint y: 180, distance: 28.2
drag, startPoint x: 108, startPoint y: 160, endPoint x: 129, endPoint y: 178, distance: 27.4
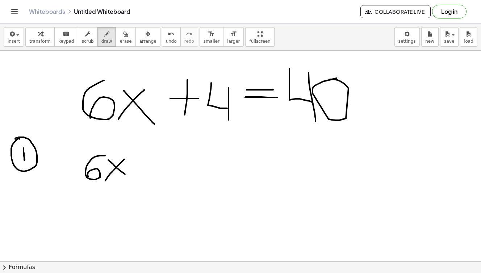
drag, startPoint x: 253, startPoint y: 150, endPoint x: 266, endPoint y: 150, distance: 13.8
drag, startPoint x: 249, startPoint y: 154, endPoint x: 272, endPoint y: 154, distance: 23.5
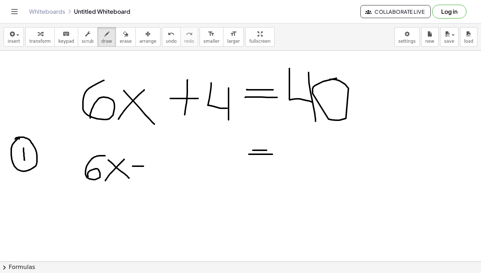
drag, startPoint x: 132, startPoint y: 166, endPoint x: 154, endPoint y: 162, distance: 21.7
drag, startPoint x: 142, startPoint y: 156, endPoint x: 143, endPoint y: 173, distance: 17.8
drag, startPoint x: 162, startPoint y: 151, endPoint x: 172, endPoint y: 162, distance: 14.3
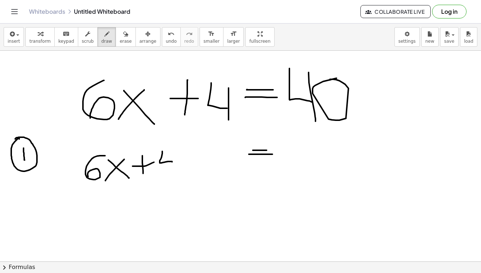
drag, startPoint x: 172, startPoint y: 149, endPoint x: 171, endPoint y: 171, distance: 22.1
drag, startPoint x: 177, startPoint y: 165, endPoint x: 189, endPoint y: 164, distance: 11.6
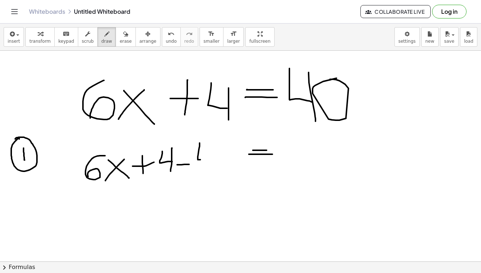
drag, startPoint x: 199, startPoint y: 146, endPoint x: 210, endPoint y: 161, distance: 19.0
drag, startPoint x: 210, startPoint y: 148, endPoint x: 210, endPoint y: 171, distance: 22.1
drag, startPoint x: 289, startPoint y: 138, endPoint x: 299, endPoint y: 151, distance: 15.9
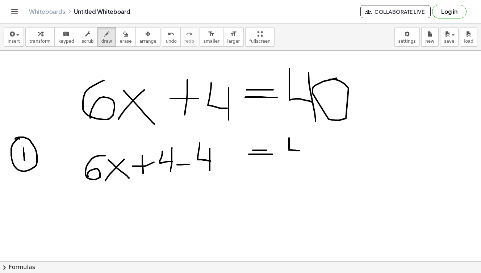
drag, startPoint x: 299, startPoint y: 136, endPoint x: 299, endPoint y: 163, distance: 26.1
drag, startPoint x: 312, startPoint y: 144, endPoint x: 307, endPoint y: 146, distance: 4.5
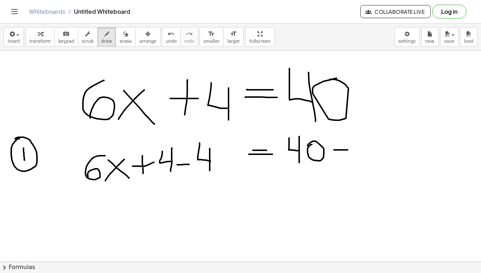
drag, startPoint x: 334, startPoint y: 150, endPoint x: 348, endPoint y: 150, distance: 13.4
drag
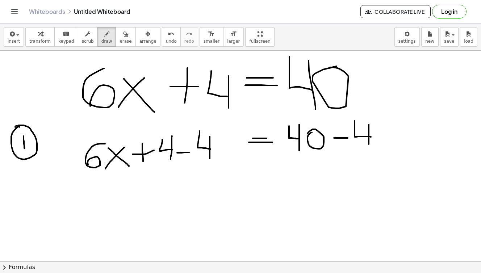
scroll to position [2139, 0]
drag, startPoint x: 21, startPoint y: 199, endPoint x: 30, endPoint y: 214, distance: 17.1
drag, startPoint x: 16, startPoint y: 188, endPoint x: 20, endPoint y: 183, distance: 5.9
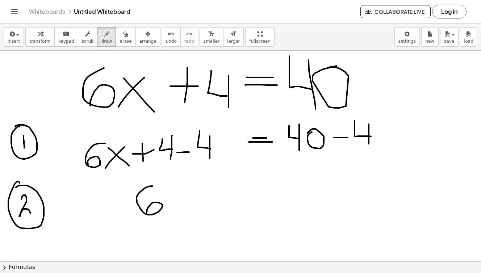
drag, startPoint x: 152, startPoint y: 186, endPoint x: 146, endPoint y: 214, distance: 28.5
drag, startPoint x: 180, startPoint y: 190, endPoint x: 166, endPoint y: 208, distance: 22.4
drag, startPoint x: 166, startPoint y: 189, endPoint x: 186, endPoint y: 209, distance: 28.7
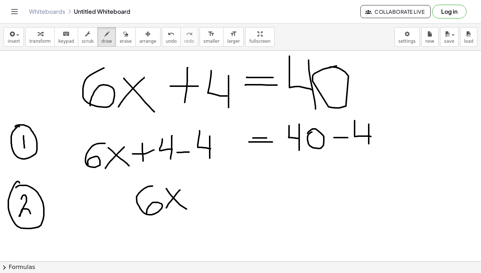
drag, startPoint x: 256, startPoint y: 192, endPoint x: 273, endPoint y: 192, distance: 17.4
drag, startPoint x: 256, startPoint y: 195, endPoint x: 272, endPoint y: 195, distance: 15.9
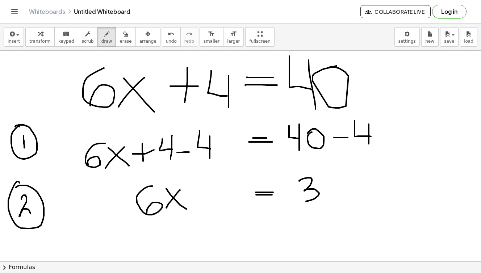
drag, startPoint x: 299, startPoint y: 180, endPoint x: 302, endPoint y: 199, distance: 19.0
drag, startPoint x: 342, startPoint y: 177, endPoint x: 332, endPoint y: 202, distance: 26.7
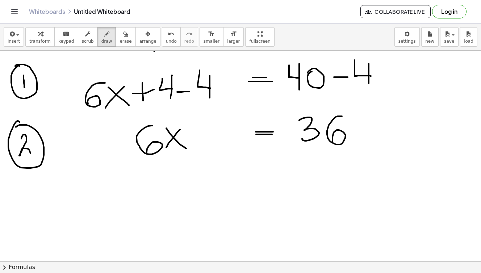
scroll to position [2200, 0]
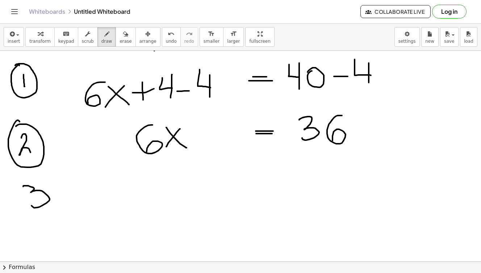
drag, startPoint x: 23, startPoint y: 186, endPoint x: 31, endPoint y: 205, distance: 20.3
drag, startPoint x: 18, startPoint y: 181, endPoint x: 26, endPoint y: 176, distance: 9.3
drag, startPoint x: 150, startPoint y: 173, endPoint x: 146, endPoint y: 189, distance: 15.5
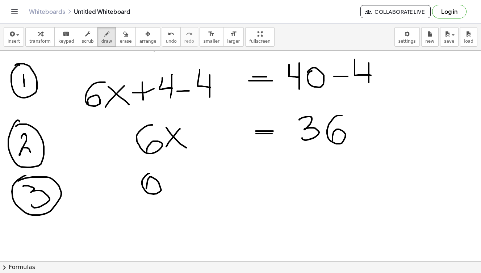
drag, startPoint x: 187, startPoint y: 173, endPoint x: 173, endPoint y: 191, distance: 23.2
drag, startPoint x: 173, startPoint y: 175, endPoint x: 192, endPoint y: 190, distance: 24.3
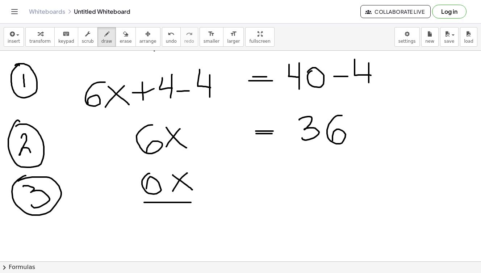
drag, startPoint x: 144, startPoint y: 202, endPoint x: 198, endPoint y: 203, distance: 53.6
drag, startPoint x: 173, startPoint y: 216, endPoint x: 178, endPoint y: 232, distance: 16.5
drag, startPoint x: 262, startPoint y: 194, endPoint x: 284, endPoint y: 194, distance: 21.7
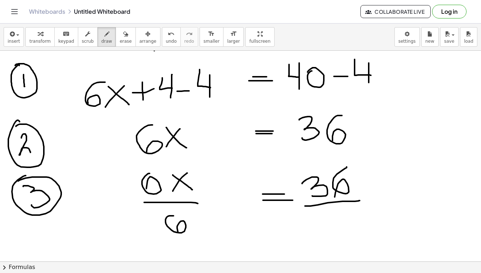
scroll to position [2223, 0]
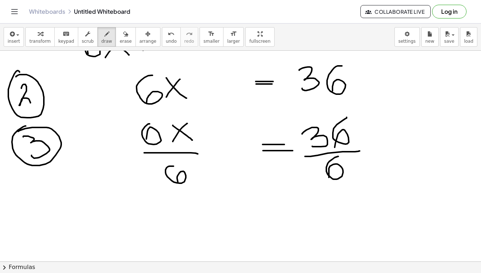
scroll to position [2250, 0]
drag, startPoint x: 222, startPoint y: 203, endPoint x: 202, endPoint y: 223, distance: 27.9
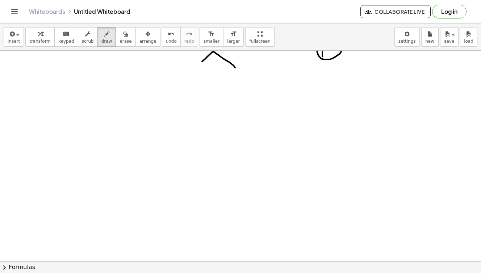
scroll to position [2411, 0]
drag, startPoint x: 85, startPoint y: 121, endPoint x: 89, endPoint y: 161, distance: 40.3
drag, startPoint x: 116, startPoint y: 126, endPoint x: 97, endPoint y: 159, distance: 37.9
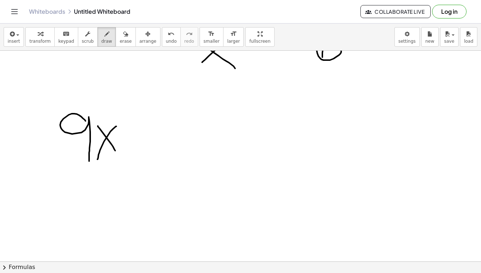
drag, startPoint x: 98, startPoint y: 126, endPoint x: 120, endPoint y: 158, distance: 38.8
drag, startPoint x: 126, startPoint y: 139, endPoint x: 144, endPoint y: 139, distance: 18.8
drag, startPoint x: 133, startPoint y: 133, endPoint x: 135, endPoint y: 147, distance: 13.6
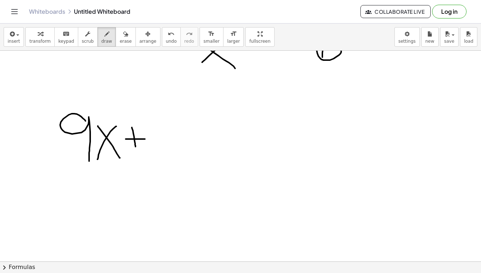
drag, startPoint x: 180, startPoint y: 126, endPoint x: 164, endPoint y: 128, distance: 16.8
click at [119, 35] on div "button" at bounding box center [125, 33] width 12 height 9
drag, startPoint x: 133, startPoint y: 123, endPoint x: 193, endPoint y: 119, distance: 59.8
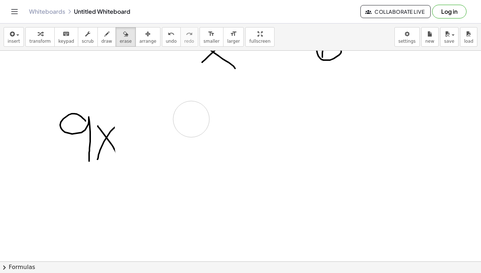
click at [104, 35] on icon "button" at bounding box center [106, 34] width 5 height 9
drag, startPoint x: 124, startPoint y: 138, endPoint x: 161, endPoint y: 139, distance: 37.3
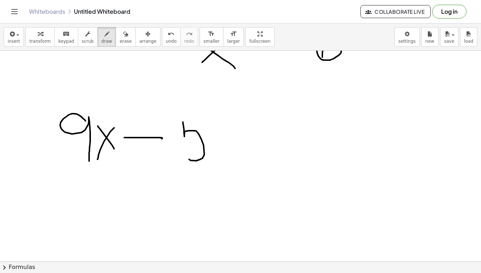
drag, startPoint x: 183, startPoint y: 122, endPoint x: 186, endPoint y: 154, distance: 32.1
drag, startPoint x: 180, startPoint y: 116, endPoint x: 202, endPoint y: 116, distance: 22.1
drag, startPoint x: 215, startPoint y: 130, endPoint x: 234, endPoint y: 130, distance: 19.2
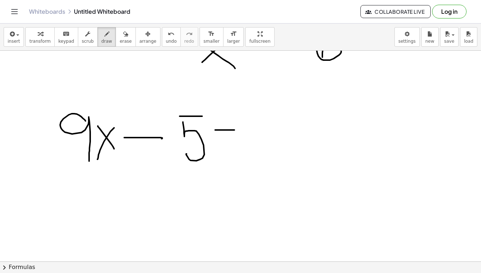
drag, startPoint x: 218, startPoint y: 138, endPoint x: 245, endPoint y: 138, distance: 27.2
click at [114, 26] on div "insert select one: Math Expression Function Text Youtube Video Graphing Geometr…" at bounding box center [240, 37] width 481 height 27
click at [123, 31] on icon "button" at bounding box center [125, 34] width 5 height 9
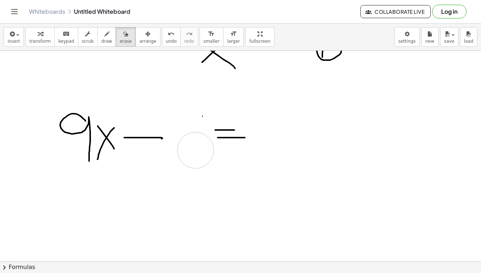
drag, startPoint x: 184, startPoint y: 112, endPoint x: 195, endPoint y: 150, distance: 39.7
drag, startPoint x: 190, startPoint y: 112, endPoint x: 129, endPoint y: 37, distance: 97.1
click at [106, 34] on div "button" at bounding box center [106, 33] width 11 height 9
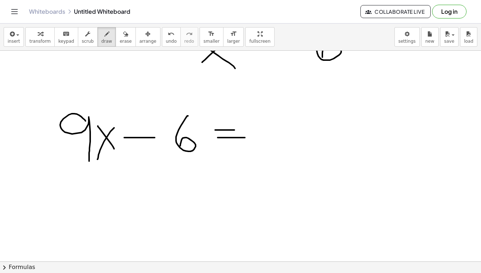
drag, startPoint x: 188, startPoint y: 116, endPoint x: 180, endPoint y: 147, distance: 31.9
drag, startPoint x: 245, startPoint y: 118, endPoint x: 257, endPoint y: 138, distance: 23.8
drag, startPoint x: 295, startPoint y: 115, endPoint x: 304, endPoint y: 151, distance: 37.0
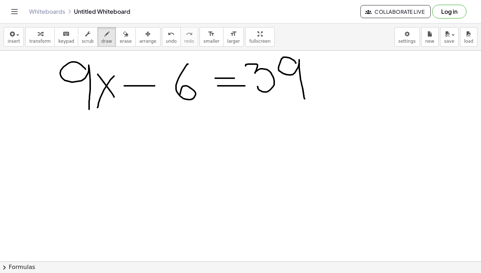
scroll to position [2461, 0]
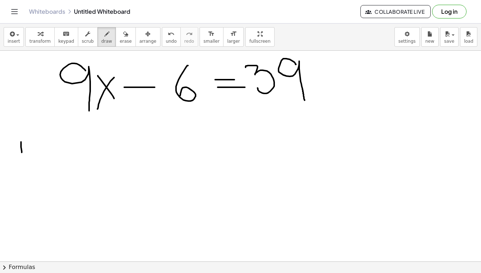
drag, startPoint x: 21, startPoint y: 142, endPoint x: 22, endPoint y: 154, distance: 12.0
drag, startPoint x: 15, startPoint y: 136, endPoint x: 19, endPoint y: 137, distance: 4.5
drag, startPoint x: 87, startPoint y: 130, endPoint x: 89, endPoint y: 153, distance: 23.3
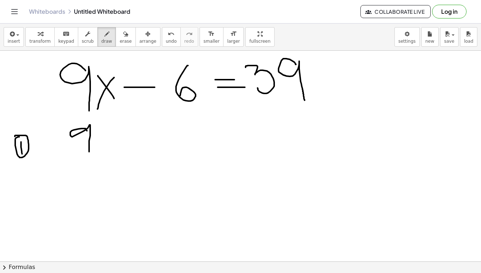
drag, startPoint x: 114, startPoint y: 132, endPoint x: 98, endPoint y: 156, distance: 29.7
drag, startPoint x: 99, startPoint y: 134, endPoint x: 118, endPoint y: 157, distance: 30.6
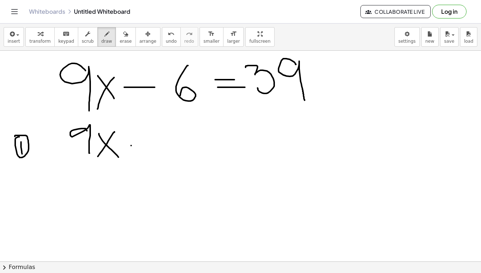
drag, startPoint x: 131, startPoint y: 146, endPoint x: 144, endPoint y: 145, distance: 12.7
drag, startPoint x: 169, startPoint y: 131, endPoint x: 157, endPoint y: 153, distance: 24.1
drag, startPoint x: 227, startPoint y: 137, endPoint x: 235, endPoint y: 137, distance: 7.2
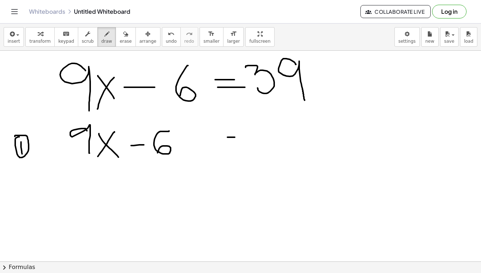
drag, startPoint x: 226, startPoint y: 142, endPoint x: 245, endPoint y: 142, distance: 18.8
drag, startPoint x: 261, startPoint y: 124, endPoint x: 268, endPoint y: 144, distance: 20.7
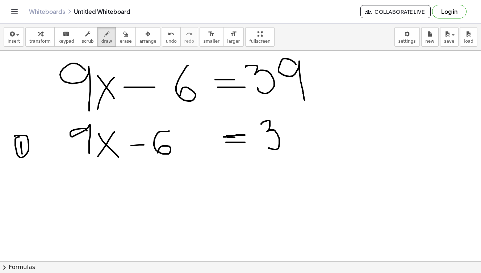
drag, startPoint x: 297, startPoint y: 118, endPoint x: 305, endPoint y: 148, distance: 30.3
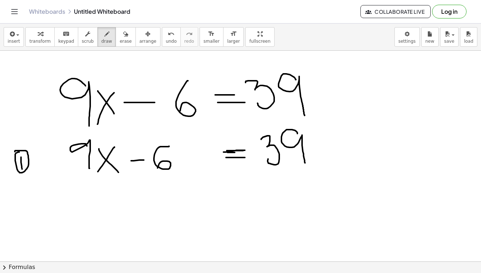
scroll to position [2464, 0]
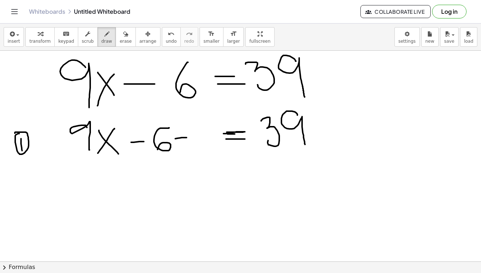
drag, startPoint x: 175, startPoint y: 139, endPoint x: 188, endPoint y: 137, distance: 12.4
drag, startPoint x: 181, startPoint y: 128, endPoint x: 181, endPoint y: 146, distance: 17.4
drag, startPoint x: 207, startPoint y: 121, endPoint x: 200, endPoint y: 149, distance: 29.4
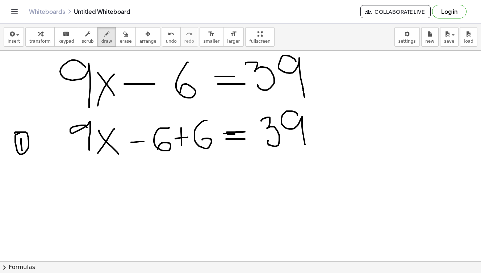
drag, startPoint x: 18, startPoint y: 184, endPoint x: 26, endPoint y: 198, distance: 16.7
drag, startPoint x: 298, startPoint y: 112, endPoint x: 302, endPoint y: 124, distance: 13.3
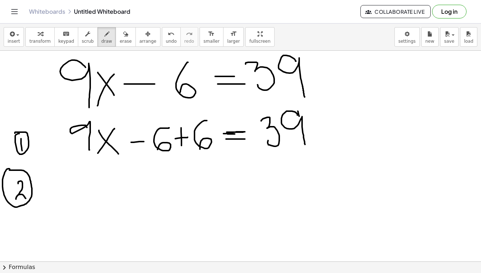
drag, startPoint x: 305, startPoint y: 124, endPoint x: 323, endPoint y: 122, distance: 18.6
drag, startPoint x: 315, startPoint y: 113, endPoint x: 319, endPoint y: 133, distance: 20.7
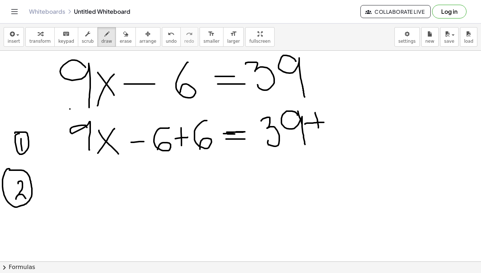
drag, startPoint x: 345, startPoint y: 112, endPoint x: 342, endPoint y: 133, distance: 21.1
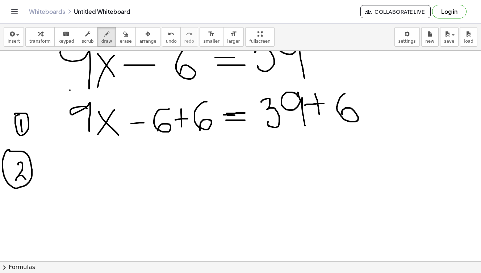
scroll to position [2487, 0]
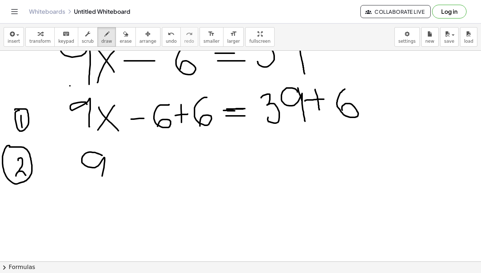
drag, startPoint x: 102, startPoint y: 155, endPoint x: 101, endPoint y: 186, distance: 31.2
drag, startPoint x: 123, startPoint y: 163, endPoint x: 106, endPoint y: 183, distance: 26.7
drag, startPoint x: 114, startPoint y: 166, endPoint x: 127, endPoint y: 181, distance: 20.2
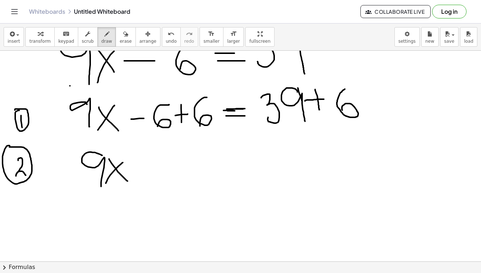
drag, startPoint x: 222, startPoint y: 156, endPoint x: 238, endPoint y: 156, distance: 15.6
drag, startPoint x: 224, startPoint y: 159, endPoint x: 244, endPoint y: 159, distance: 20.3
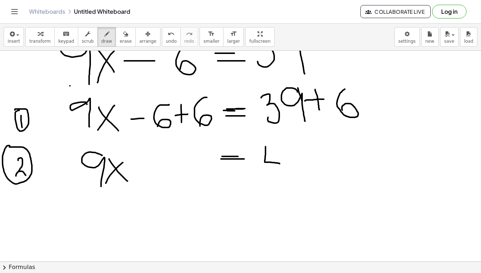
drag, startPoint x: 265, startPoint y: 147, endPoint x: 279, endPoint y: 164, distance: 22.1
drag, startPoint x: 277, startPoint y: 153, endPoint x: 277, endPoint y: 177, distance: 23.9
drag, startPoint x: 283, startPoint y: 152, endPoint x: 289, endPoint y: 173, distance: 21.7
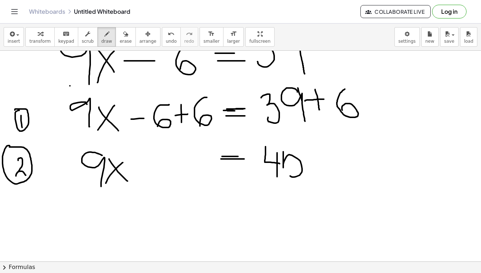
drag, startPoint x: 280, startPoint y: 142, endPoint x: 305, endPoint y: 142, distance: 25.0
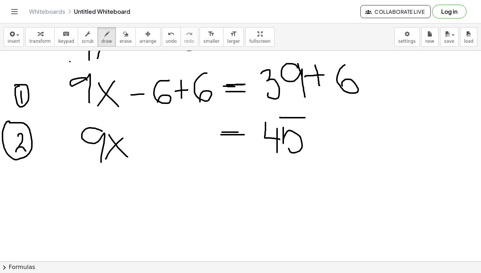
scroll to position [2510, 0]
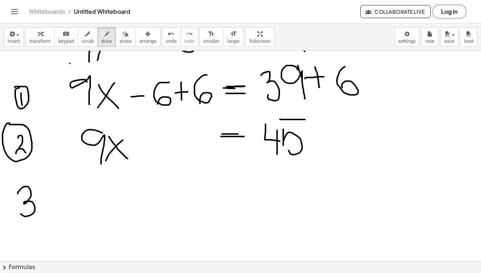
drag, startPoint x: 18, startPoint y: 194, endPoint x: 20, endPoint y: 214, distance: 20.1
drag, startPoint x: 14, startPoint y: 184, endPoint x: 18, endPoint y: 179, distance: 6.4
drag, startPoint x: 141, startPoint y: 180, endPoint x: 144, endPoint y: 203, distance: 23.3
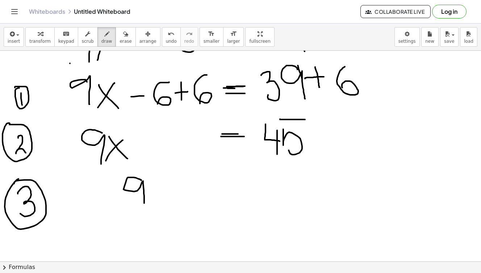
drag, startPoint x: 161, startPoint y: 193, endPoint x: 154, endPoint y: 202, distance: 12.2
drag, startPoint x: 155, startPoint y: 200, endPoint x: 167, endPoint y: 184, distance: 19.6
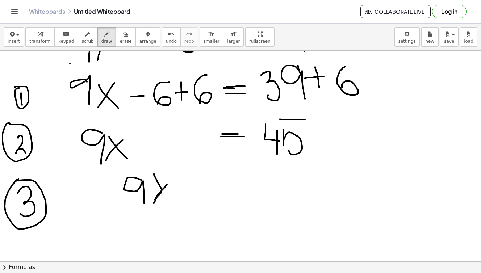
drag, startPoint x: 154, startPoint y: 174, endPoint x: 174, endPoint y: 207, distance: 39.5
drag, startPoint x: 237, startPoint y: 190, endPoint x: 249, endPoint y: 190, distance: 11.6
drag, startPoint x: 239, startPoint y: 194, endPoint x: 250, endPoint y: 194, distance: 11.6
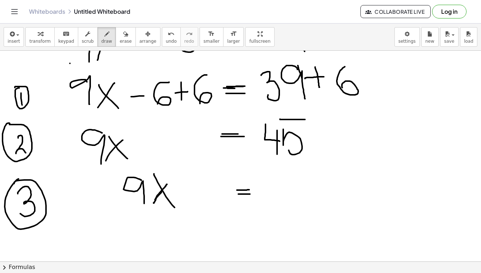
drag, startPoint x: 262, startPoint y: 175, endPoint x: 274, endPoint y: 191, distance: 20.0
drag, startPoint x: 272, startPoint y: 173, endPoint x: 273, endPoint y: 203, distance: 30.0
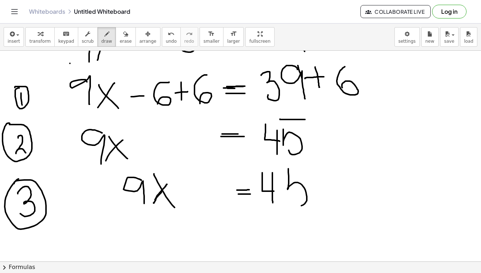
drag, startPoint x: 288, startPoint y: 169, endPoint x: 287, endPoint y: 203, distance: 34.8
drag, startPoint x: 289, startPoint y: 166, endPoint x: 305, endPoint y: 167, distance: 16.0
drag, startPoint x: 120, startPoint y: 210, endPoint x: 168, endPoint y: 210, distance: 48.1
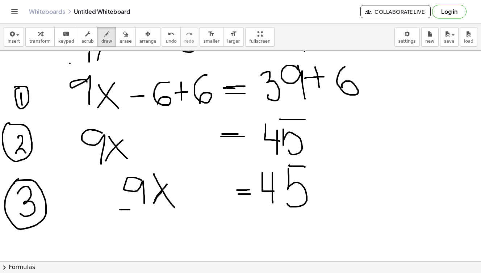
drag, startPoint x: 262, startPoint y: 208, endPoint x: 318, endPoint y: 208, distance: 56.5
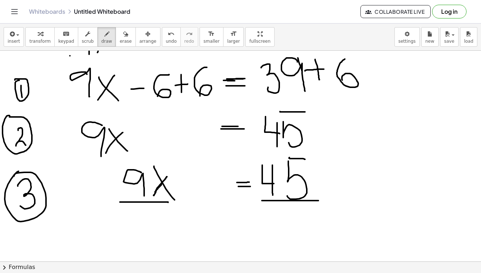
scroll to position [2520, 0]
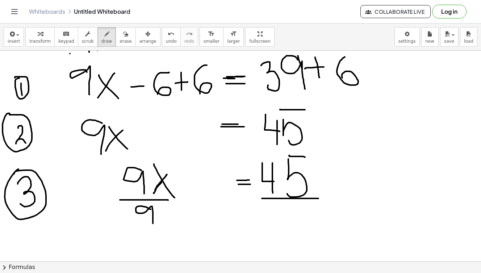
drag, startPoint x: 151, startPoint y: 209, endPoint x: 153, endPoint y: 224, distance: 15.0
drag, startPoint x: 287, startPoint y: 210, endPoint x: 290, endPoint y: 230, distance: 20.0
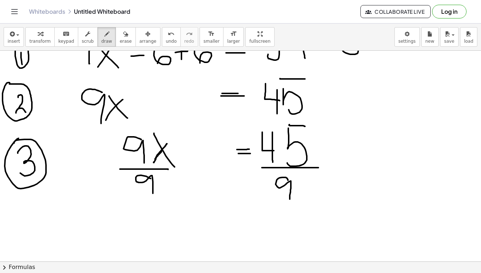
scroll to position [2553, 0]
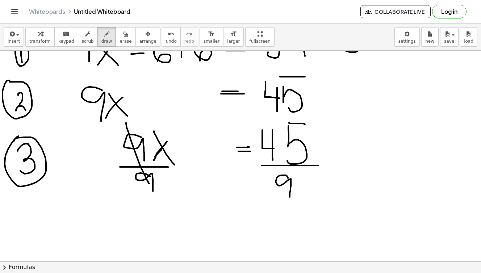
drag, startPoint x: 126, startPoint y: 123, endPoint x: 151, endPoint y: 186, distance: 68.4
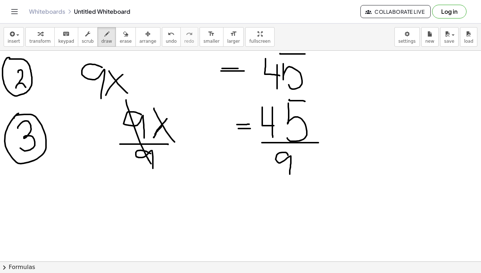
scroll to position [2575, 0]
drag, startPoint x: 218, startPoint y: 181, endPoint x: 200, endPoint y: 208, distance: 31.8
drag, startPoint x: 201, startPoint y: 181, endPoint x: 224, endPoint y: 213, distance: 39.1
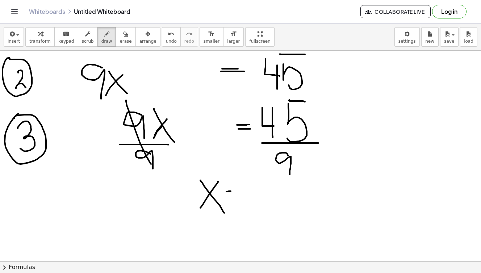
drag, startPoint x: 226, startPoint y: 192, endPoint x: 245, endPoint y: 191, distance: 19.2
drag, startPoint x: 230, startPoint y: 197, endPoint x: 253, endPoint y: 197, distance: 23.5
drag, startPoint x: 265, startPoint y: 181, endPoint x: 268, endPoint y: 206, distance: 24.7
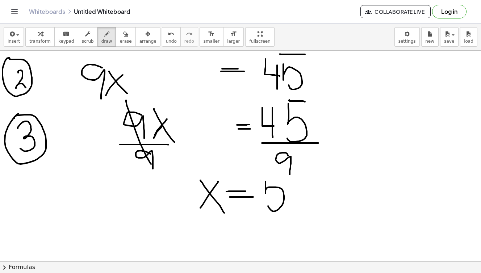
drag, startPoint x: 263, startPoint y: 179, endPoint x: 291, endPoint y: 179, distance: 28.6
drag, startPoint x: 192, startPoint y: 222, endPoint x: 306, endPoint y: 223, distance: 113.7
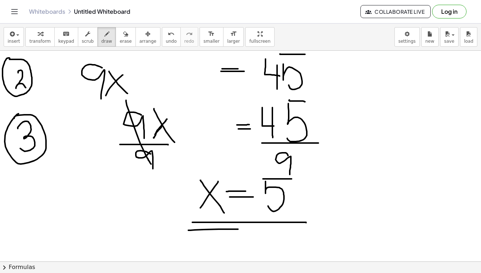
drag, startPoint x: 188, startPoint y: 230, endPoint x: 308, endPoint y: 233, distance: 120.2
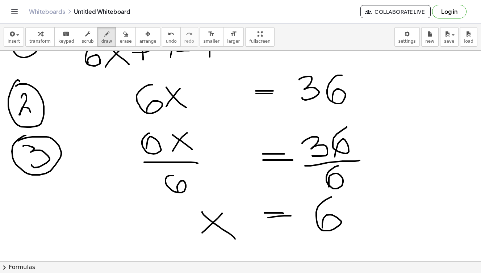
scroll to position [2327, 0]
